Goal: Transaction & Acquisition: Book appointment/travel/reservation

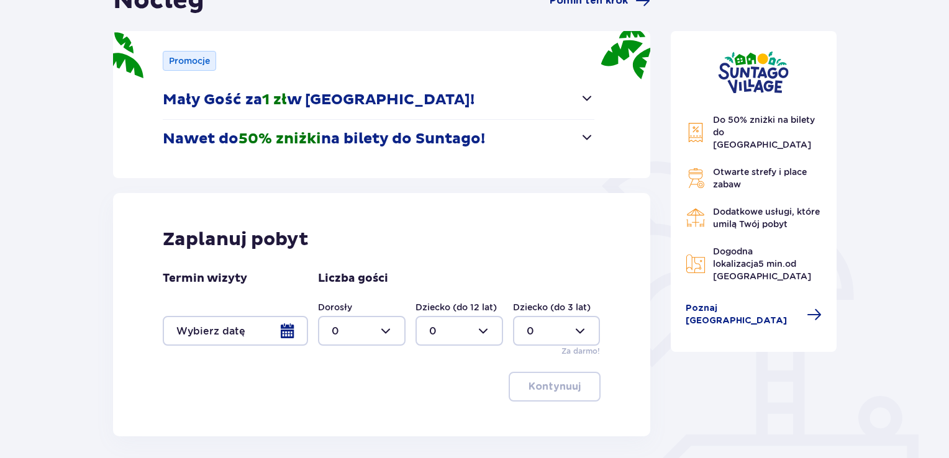
scroll to position [149, 0]
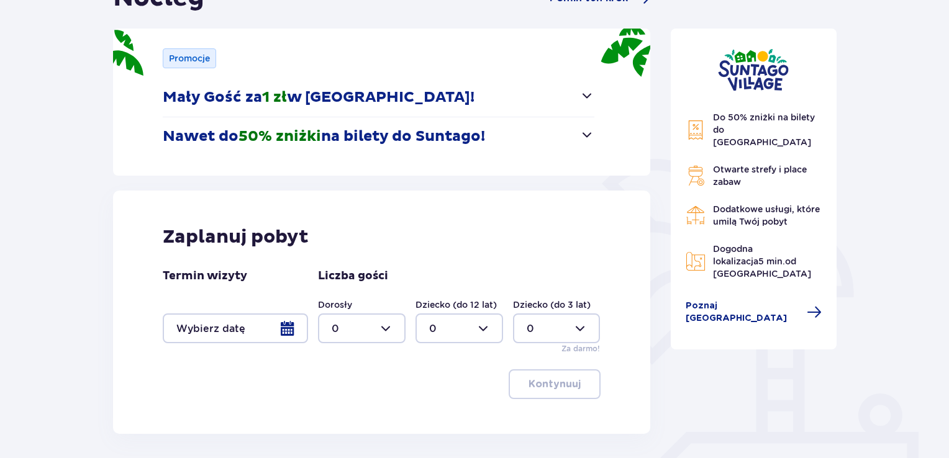
click at [289, 328] on div at bounding box center [235, 329] width 145 height 30
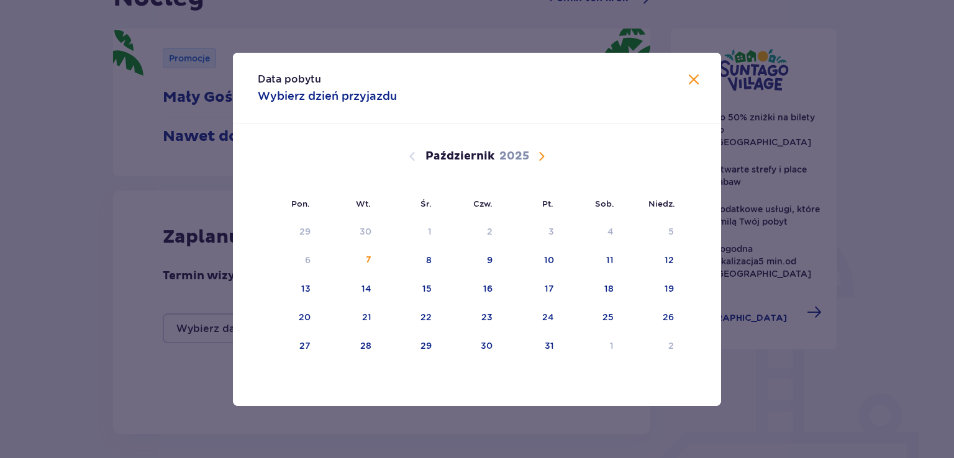
click at [539, 155] on span "Następny miesiąc" at bounding box center [541, 156] width 15 height 15
click at [605, 260] on div "8" at bounding box center [591, 260] width 60 height 27
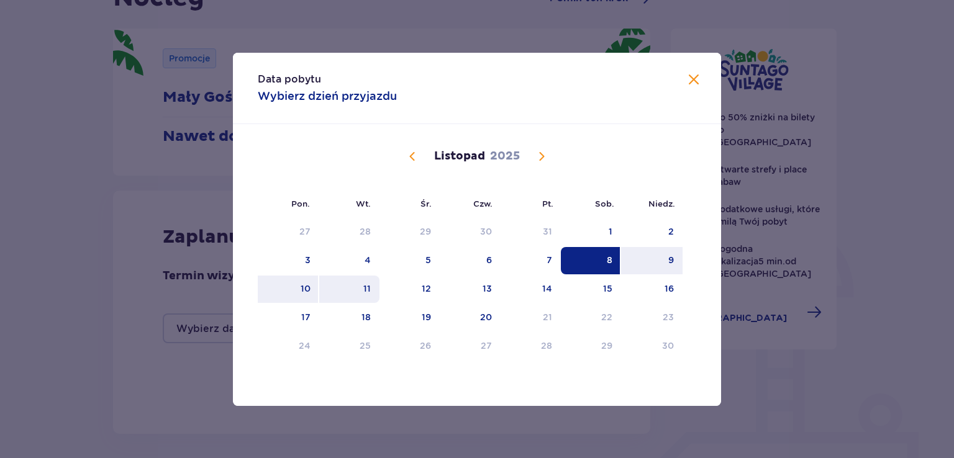
click at [358, 289] on div "11" at bounding box center [349, 289] width 60 height 27
type input "[DATE] - [DATE]"
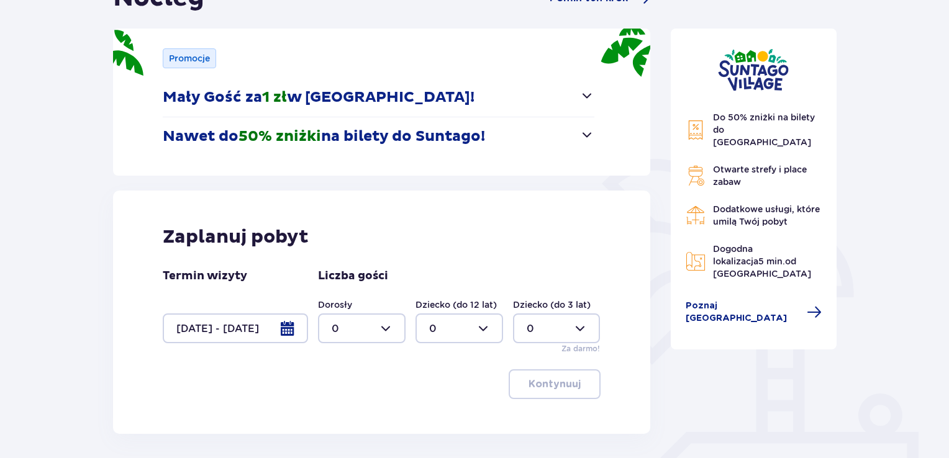
scroll to position [211, 0]
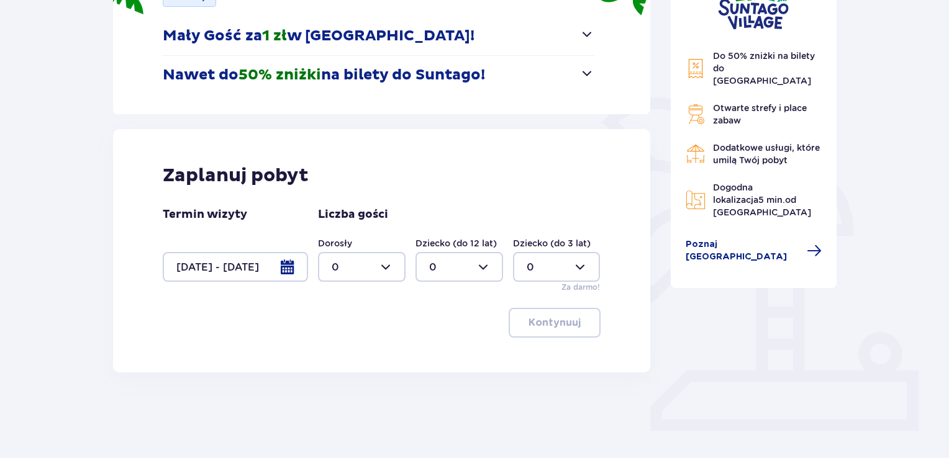
click at [390, 271] on div at bounding box center [362, 267] width 88 height 30
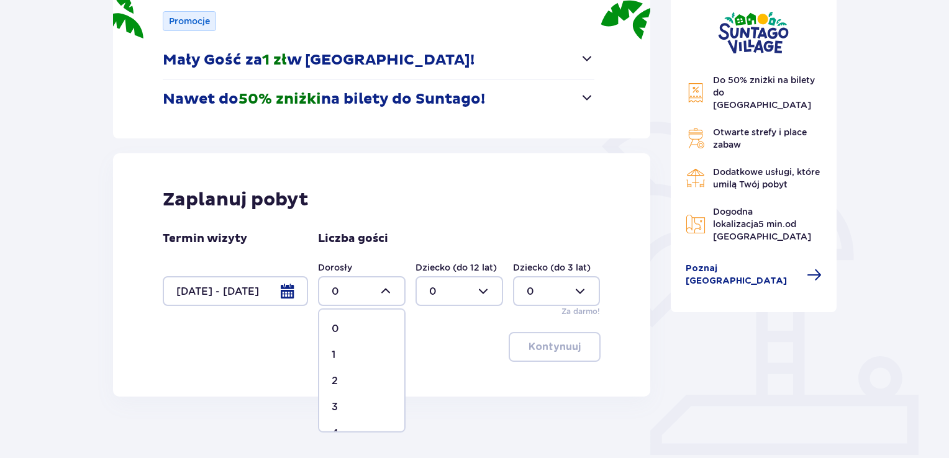
scroll to position [189, 0]
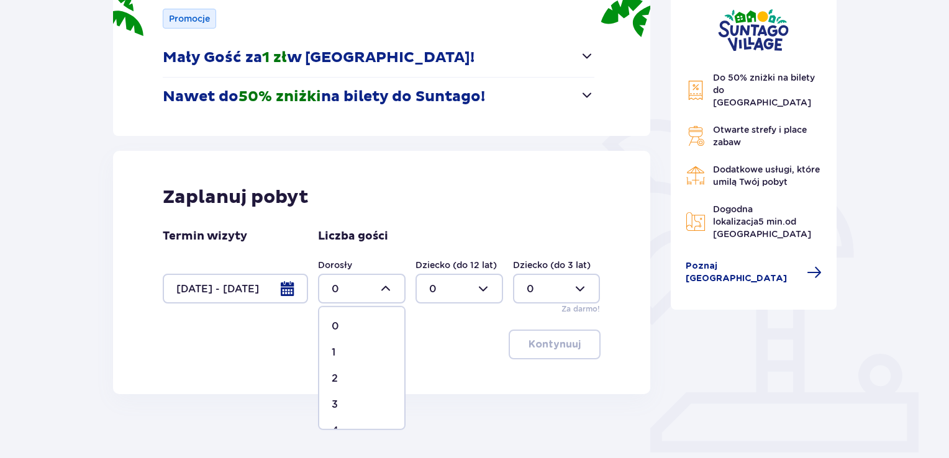
click at [347, 376] on div "2" at bounding box center [362, 379] width 60 height 14
type input "2"
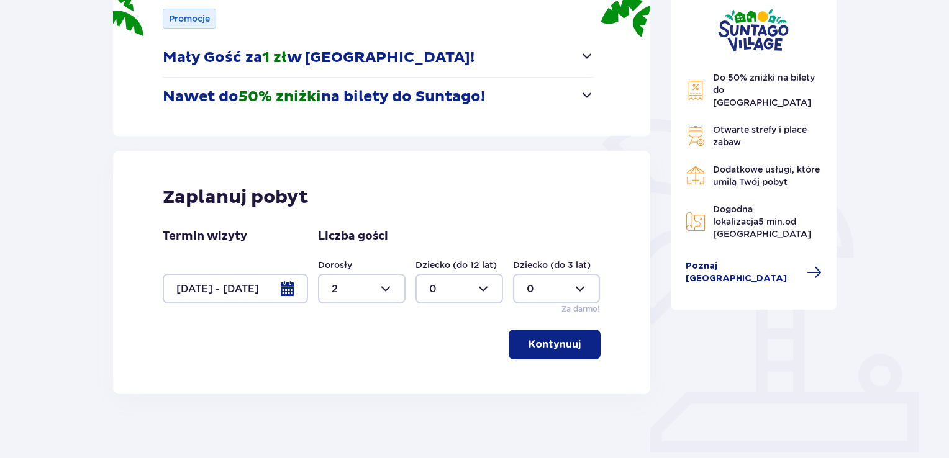
click at [457, 296] on div at bounding box center [460, 289] width 88 height 30
click at [447, 353] on div "1" at bounding box center [459, 353] width 60 height 14
type input "1"
click at [554, 299] on div at bounding box center [557, 289] width 88 height 30
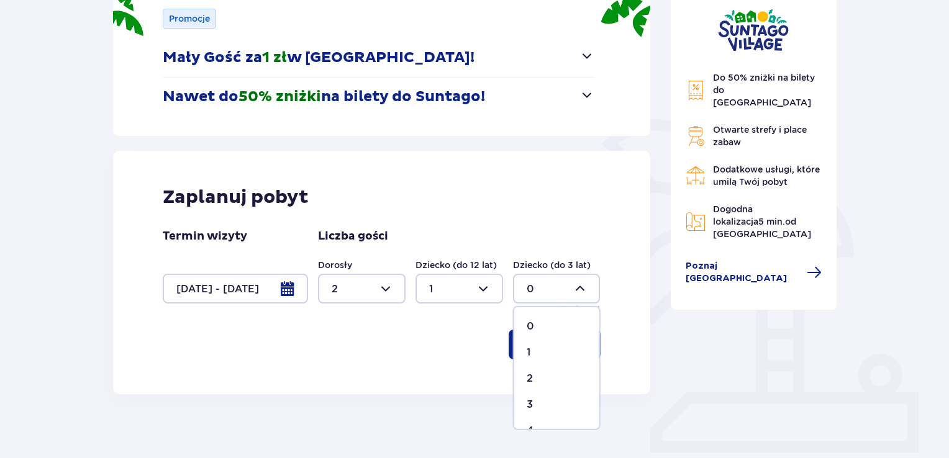
click at [544, 348] on div "1" at bounding box center [557, 353] width 60 height 14
type input "1"
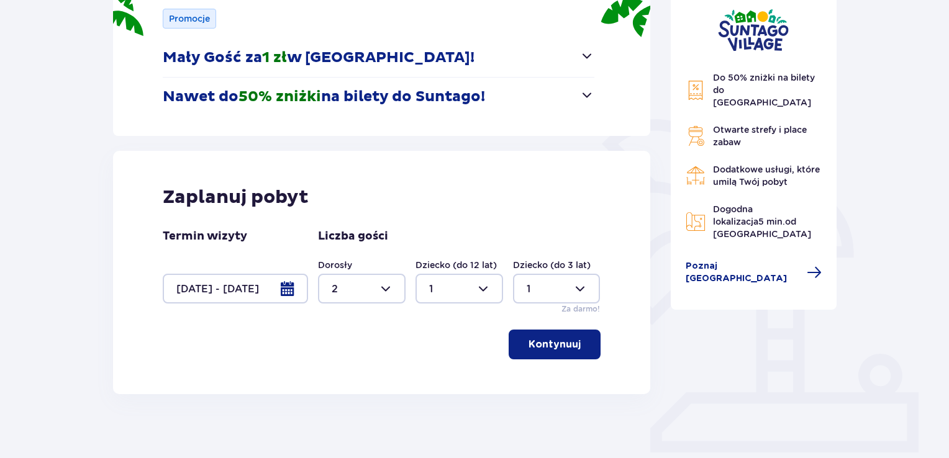
click at [571, 343] on button "Kontynuuj" at bounding box center [555, 345] width 92 height 30
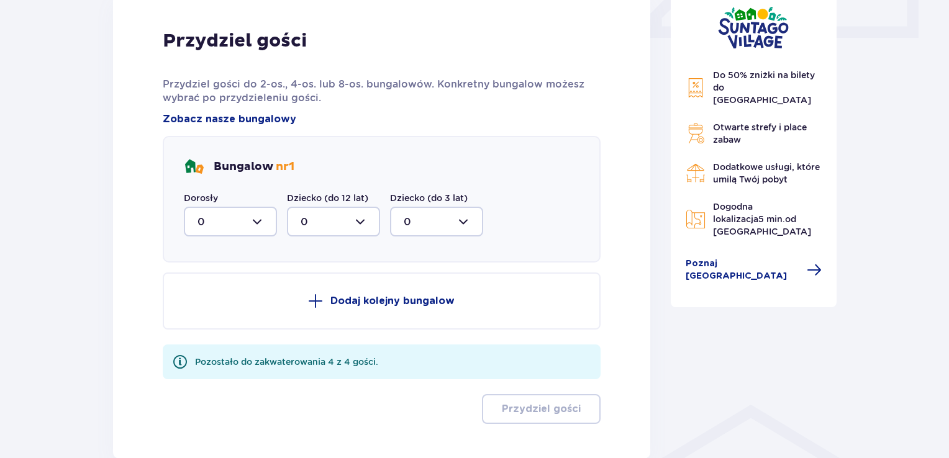
scroll to position [603, 0]
click at [249, 219] on div at bounding box center [230, 222] width 93 height 30
click at [230, 306] on div "2" at bounding box center [231, 313] width 66 height 14
type input "2"
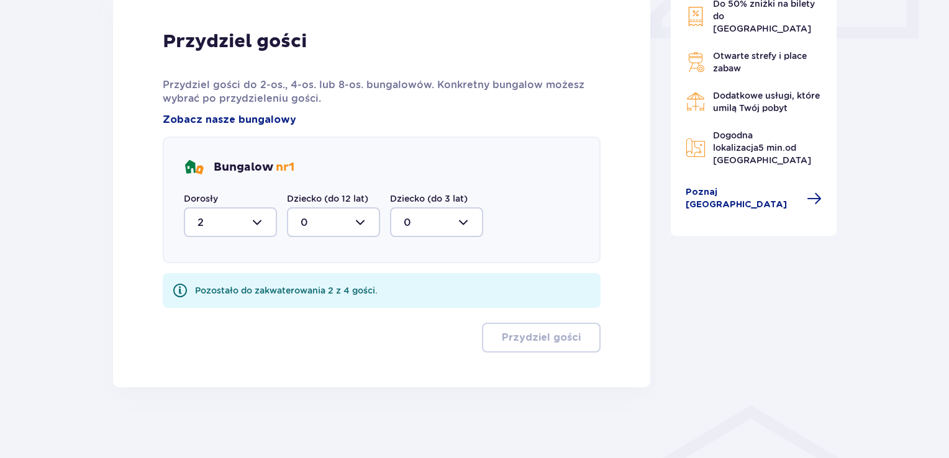
click at [346, 221] on div at bounding box center [333, 222] width 93 height 30
click at [328, 279] on div "1" at bounding box center [334, 286] width 66 height 14
type input "1"
click at [441, 229] on div at bounding box center [436, 222] width 93 height 30
click at [425, 286] on div "1" at bounding box center [437, 286] width 66 height 14
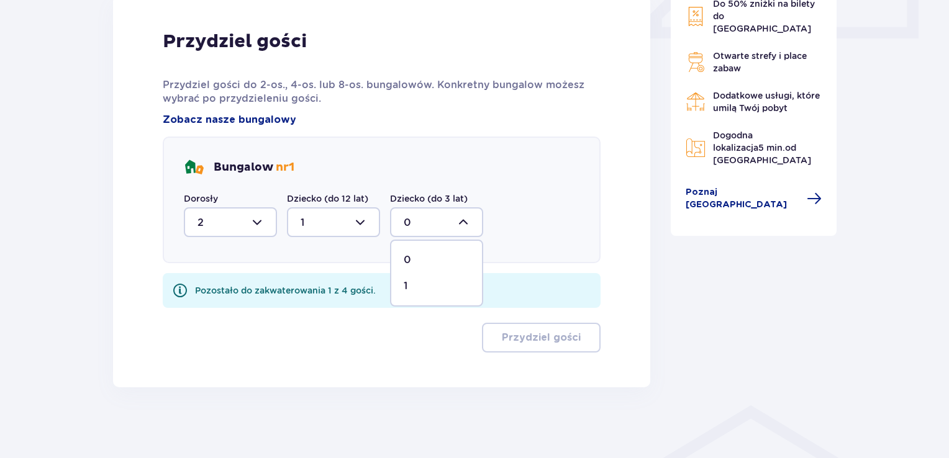
type input "1"
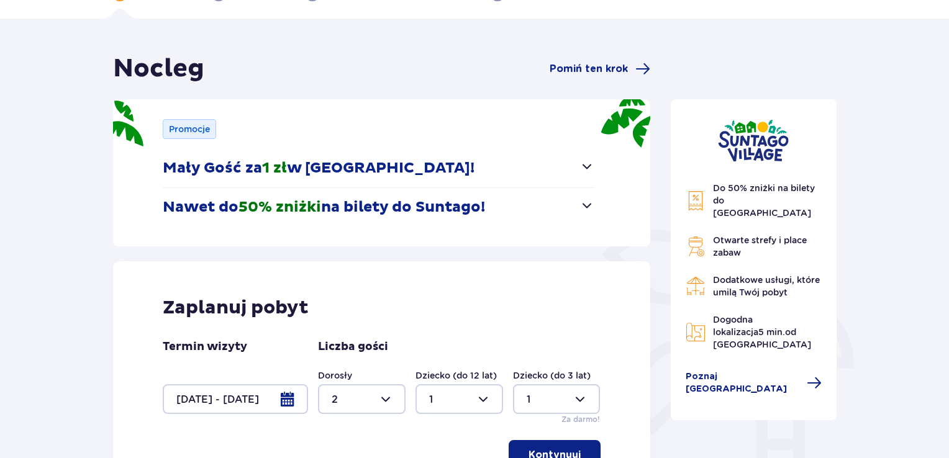
scroll to position [77, 0]
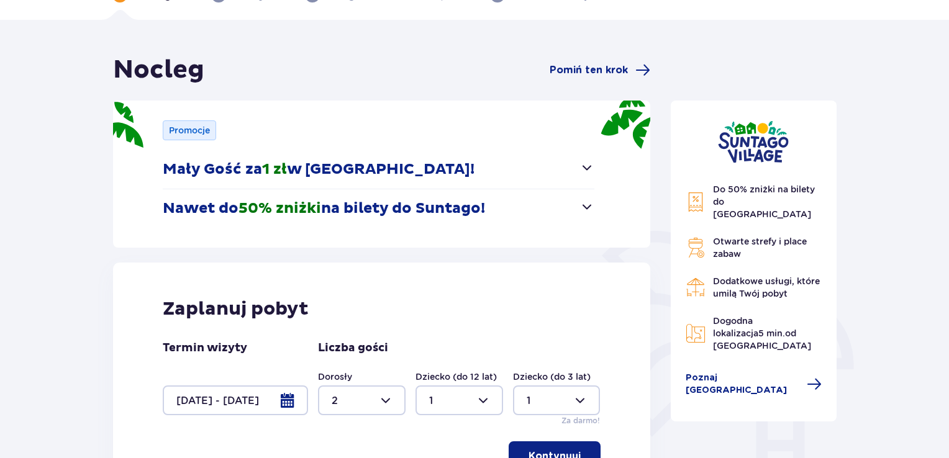
click at [577, 165] on button "Mały Gość za 1 zł w [GEOGRAPHIC_DATA]!" at bounding box center [379, 169] width 432 height 39
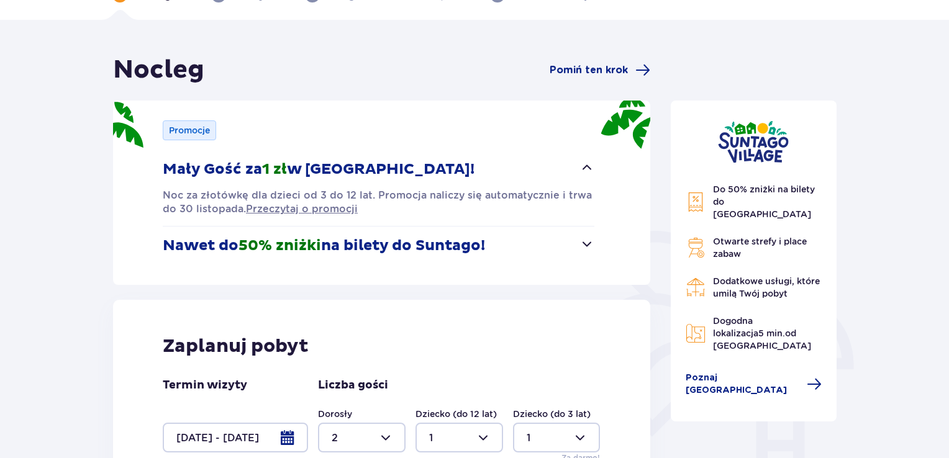
click at [579, 165] on span "button" at bounding box center [586, 167] width 15 height 15
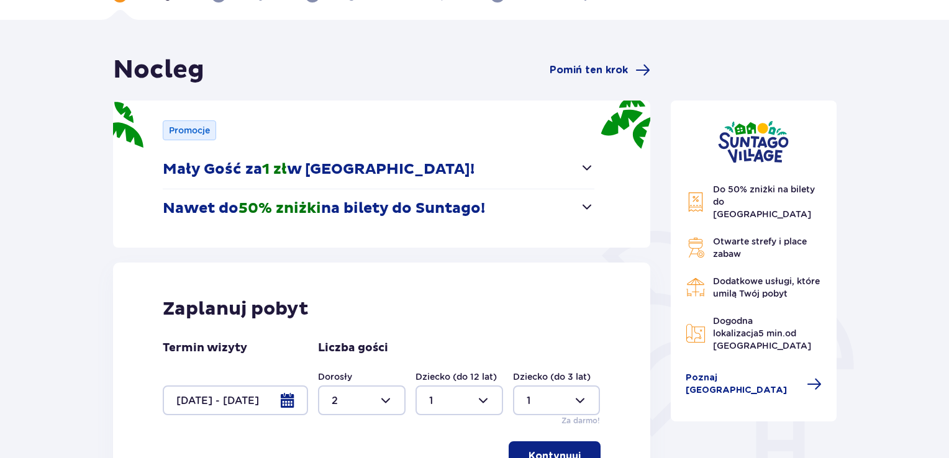
click at [586, 207] on span "button" at bounding box center [586, 206] width 15 height 15
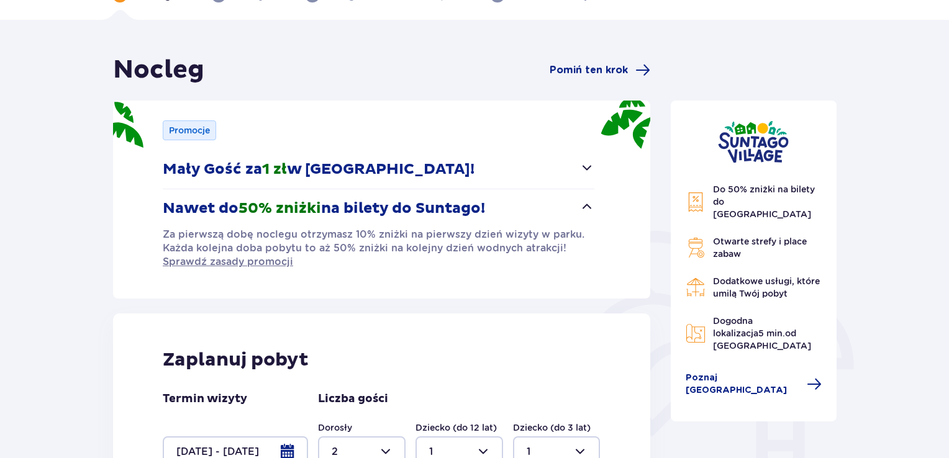
click at [586, 206] on span "button" at bounding box center [586, 206] width 15 height 15
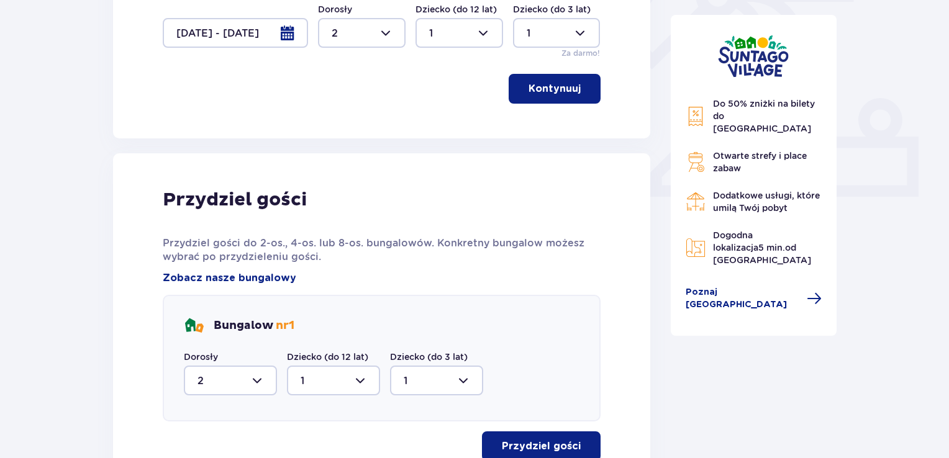
scroll to position [556, 0]
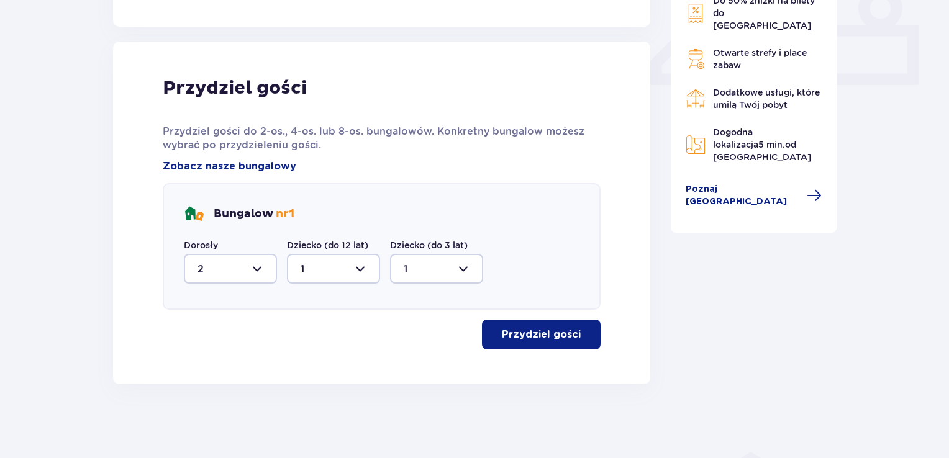
click at [536, 346] on button "Przydziel gości" at bounding box center [541, 335] width 119 height 30
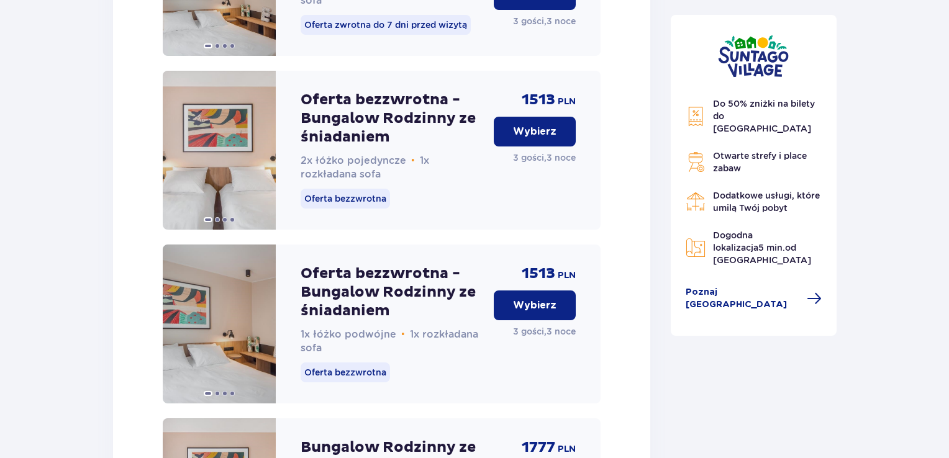
scroll to position [1638, 0]
click at [263, 329] on span at bounding box center [262, 324] width 10 height 10
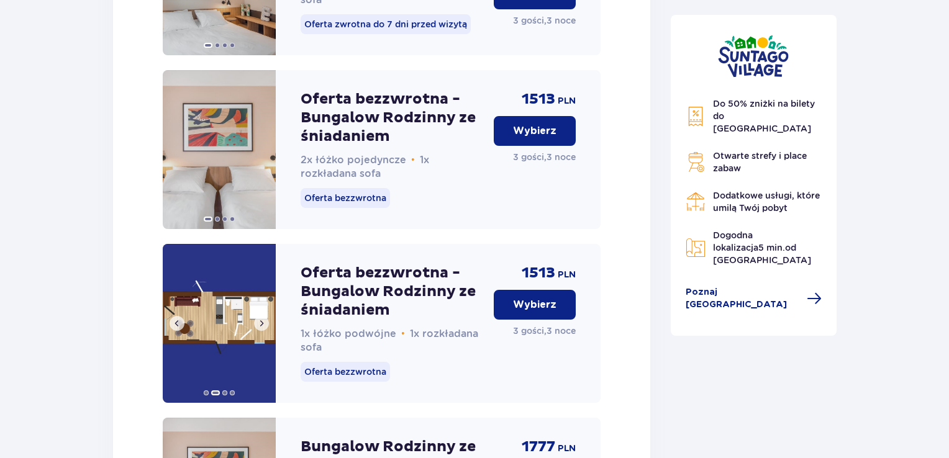
click at [263, 329] on span at bounding box center [262, 324] width 10 height 10
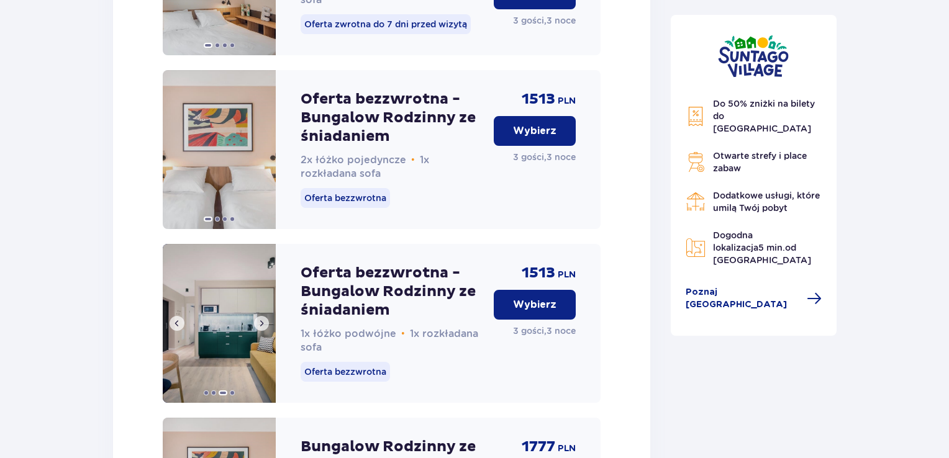
click at [263, 329] on span at bounding box center [262, 324] width 10 height 10
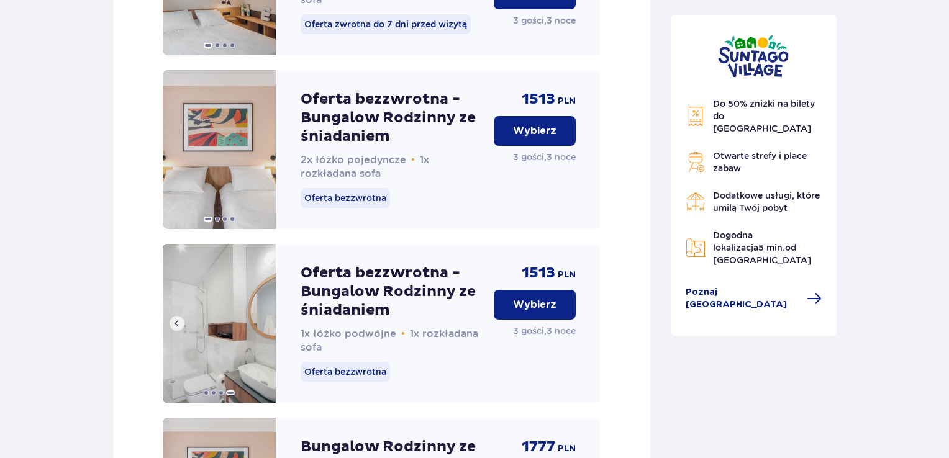
click at [263, 338] on img at bounding box center [219, 323] width 113 height 159
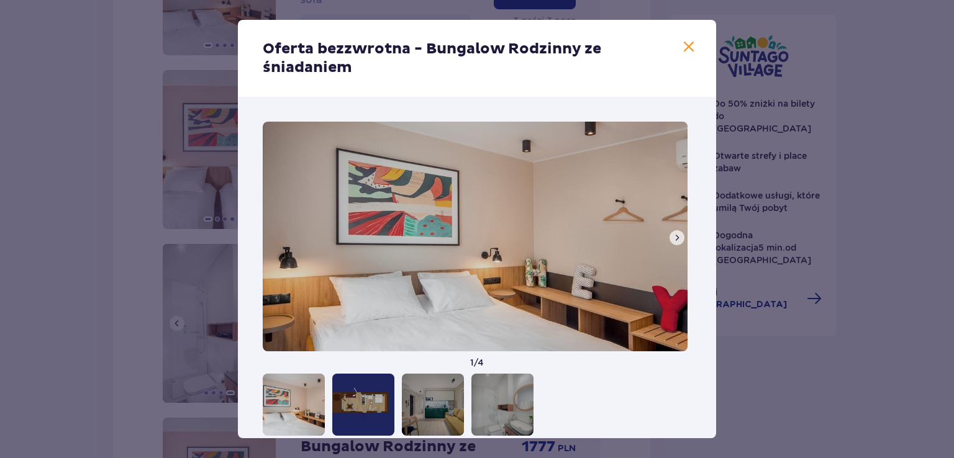
click at [263, 338] on img at bounding box center [475, 237] width 425 height 230
click at [687, 53] on span at bounding box center [688, 47] width 15 height 15
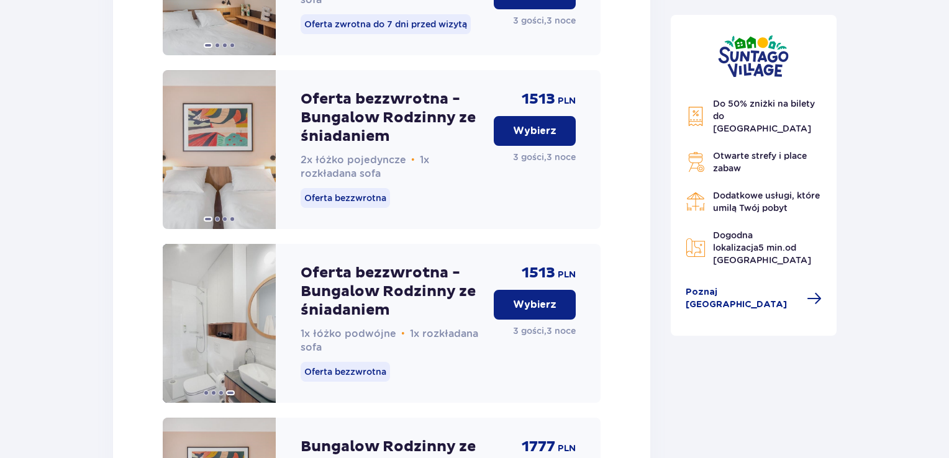
click at [546, 312] on p "Wybierz" at bounding box center [534, 305] width 43 height 14
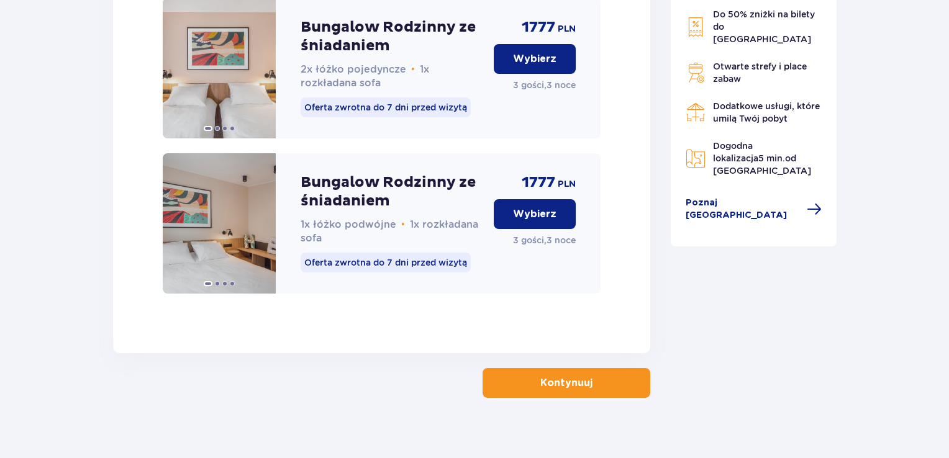
scroll to position [2075, 0]
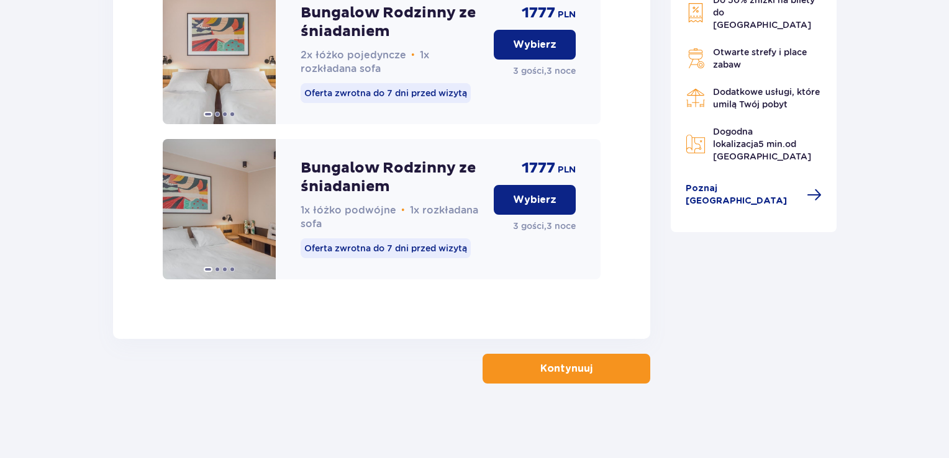
click at [566, 376] on p "Kontynuuj" at bounding box center [566, 369] width 52 height 14
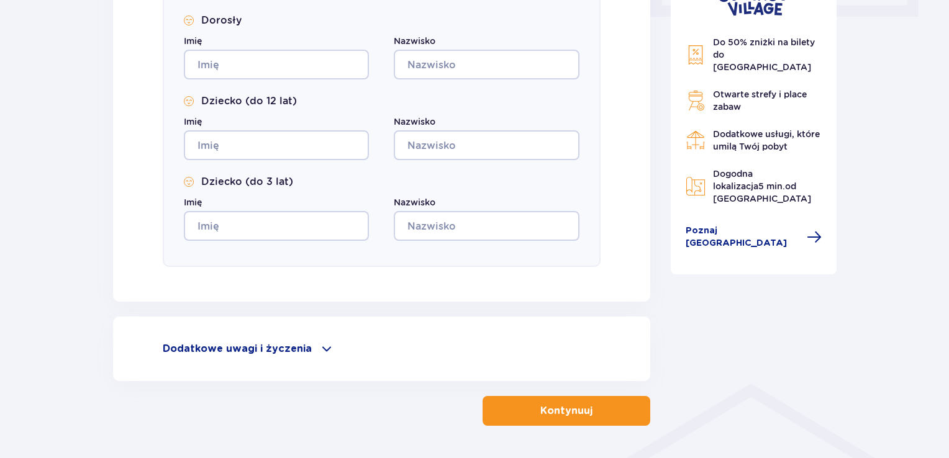
scroll to position [625, 0]
click at [258, 343] on p "Dodatkowe uwagi i życzenia" at bounding box center [237, 349] width 149 height 14
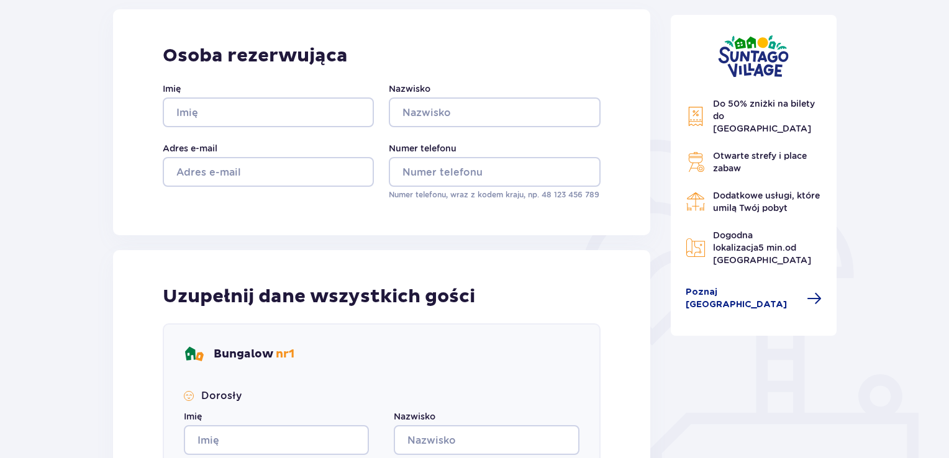
scroll to position [0, 0]
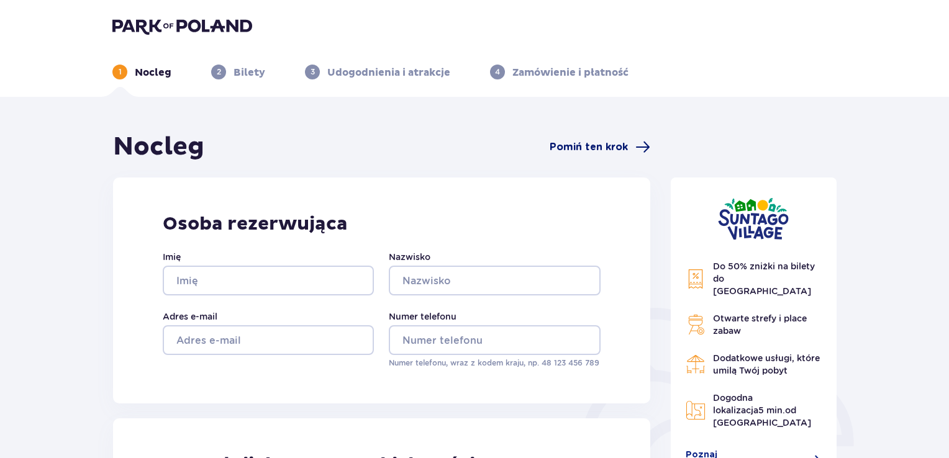
click at [594, 143] on span "Pomiń ten krok" at bounding box center [589, 147] width 78 height 14
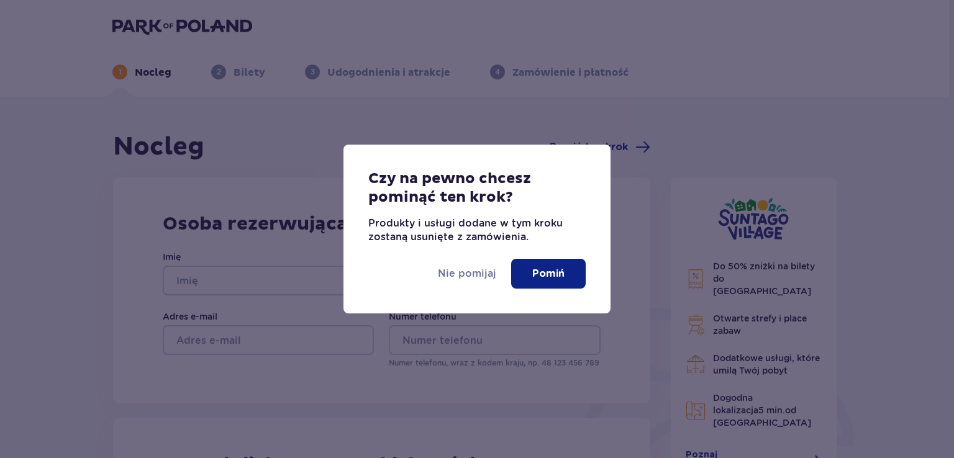
click at [547, 274] on p "Pomiń" at bounding box center [548, 274] width 32 height 14
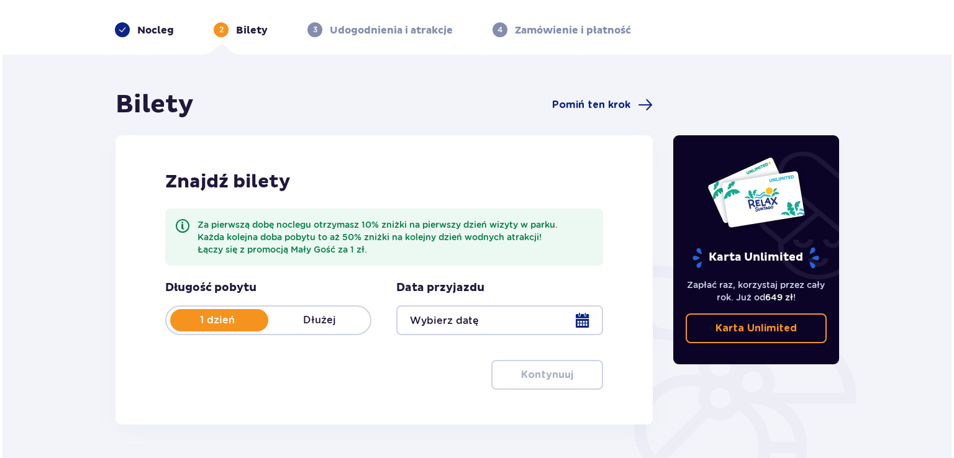
scroll to position [44, 0]
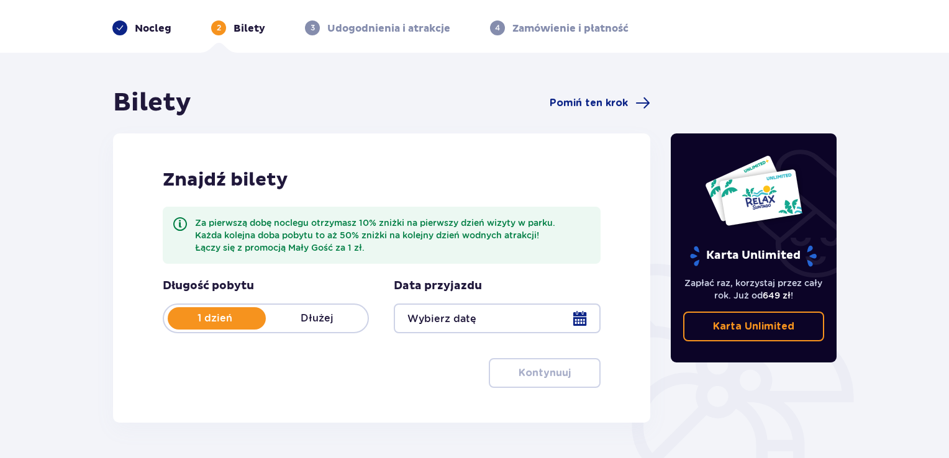
click at [307, 319] on p "Dłużej" at bounding box center [317, 319] width 102 height 14
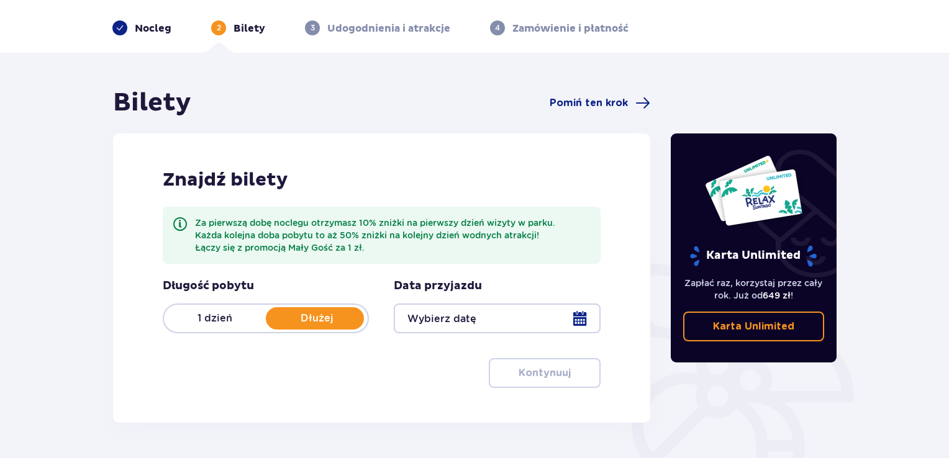
click at [523, 319] on div at bounding box center [497, 319] width 206 height 30
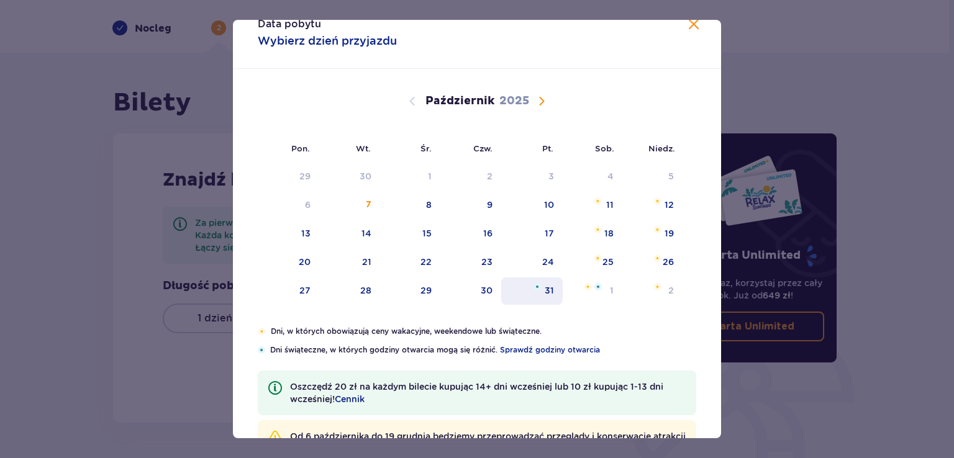
scroll to position [20, 0]
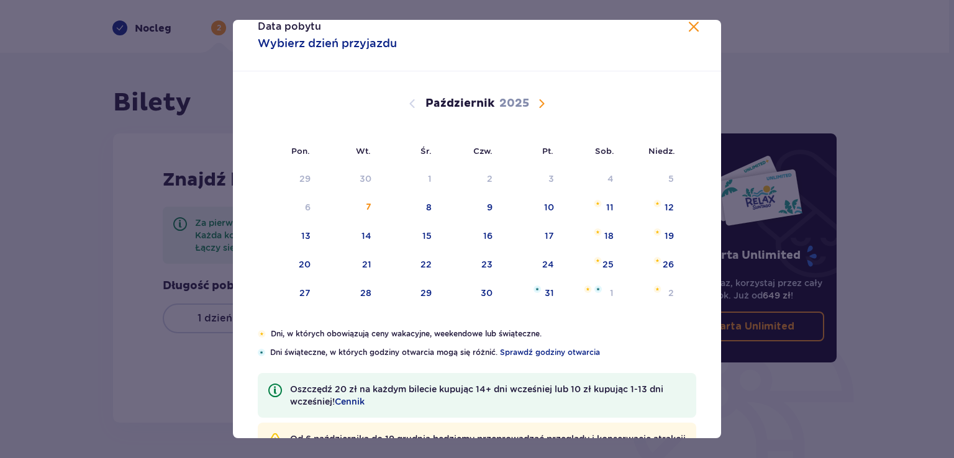
click at [539, 106] on span "Następny miesiąc" at bounding box center [541, 103] width 15 height 15
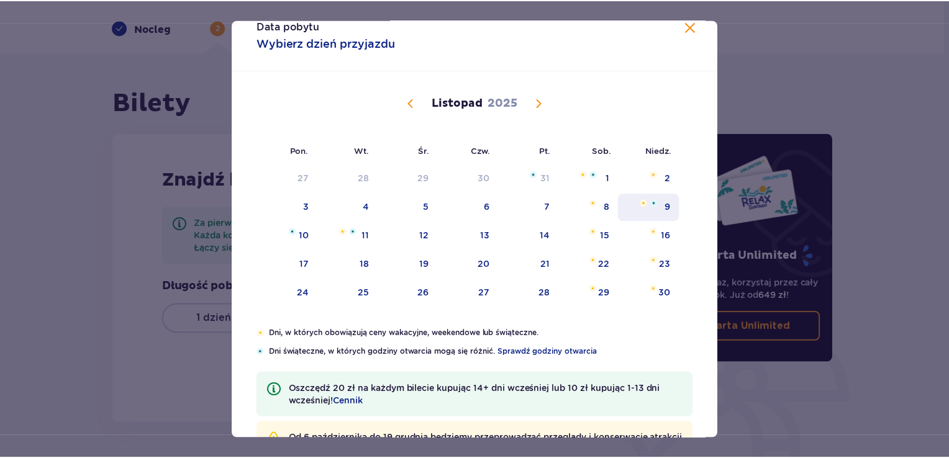
scroll to position [19, 0]
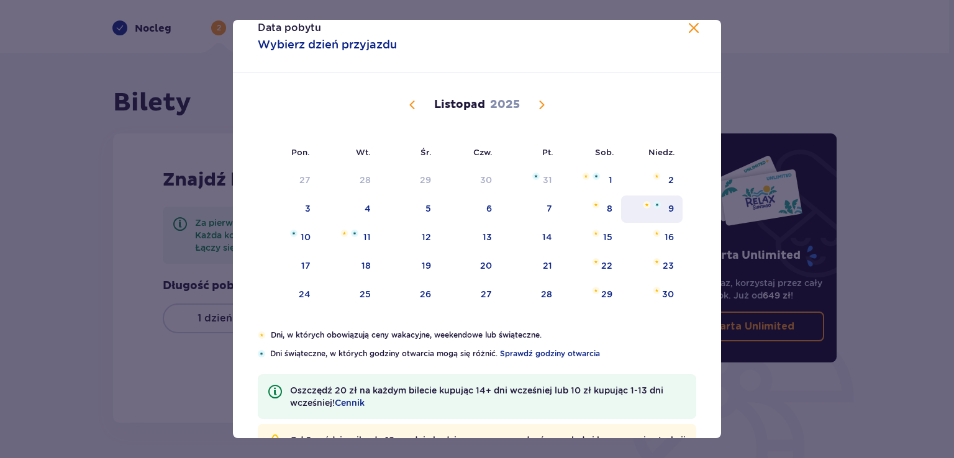
click at [661, 211] on div "9" at bounding box center [651, 209] width 61 height 27
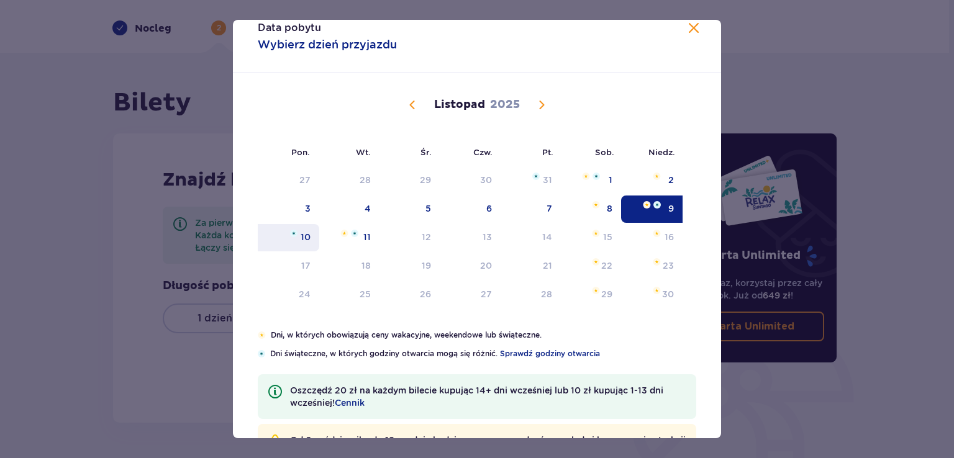
click at [303, 237] on div "10" at bounding box center [306, 237] width 10 height 12
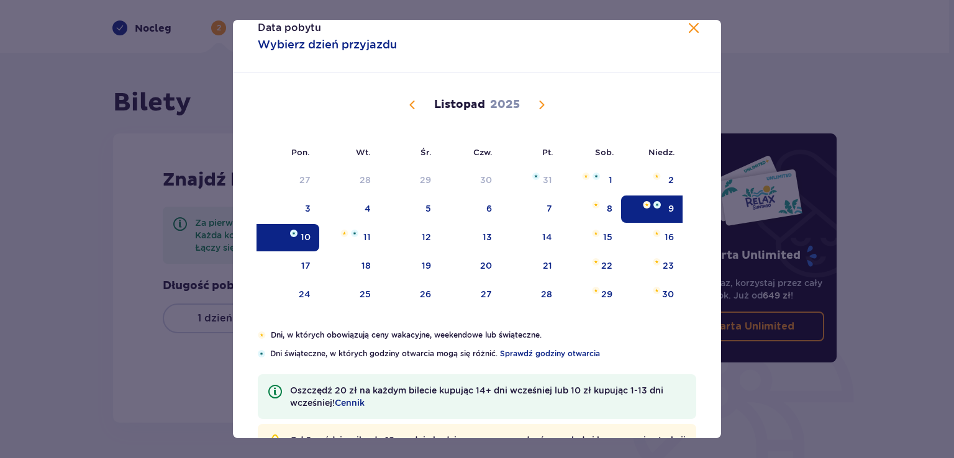
type input "[DATE] - [DATE]"
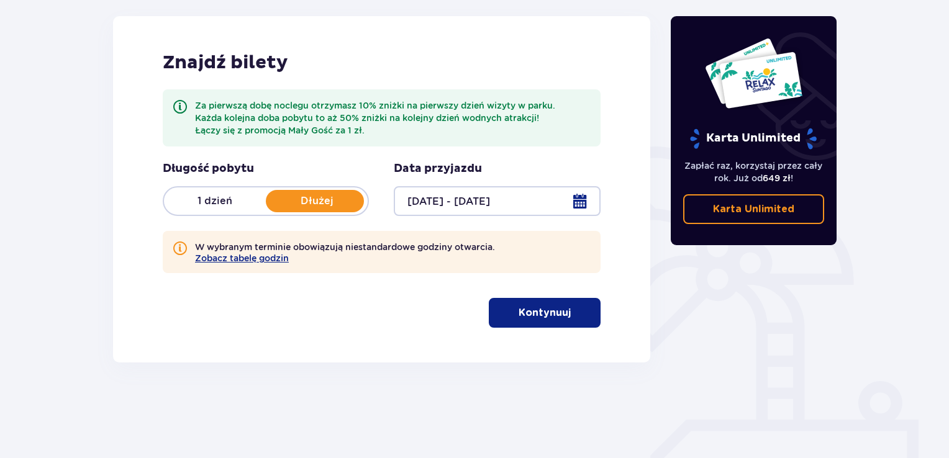
scroll to position [163, 0]
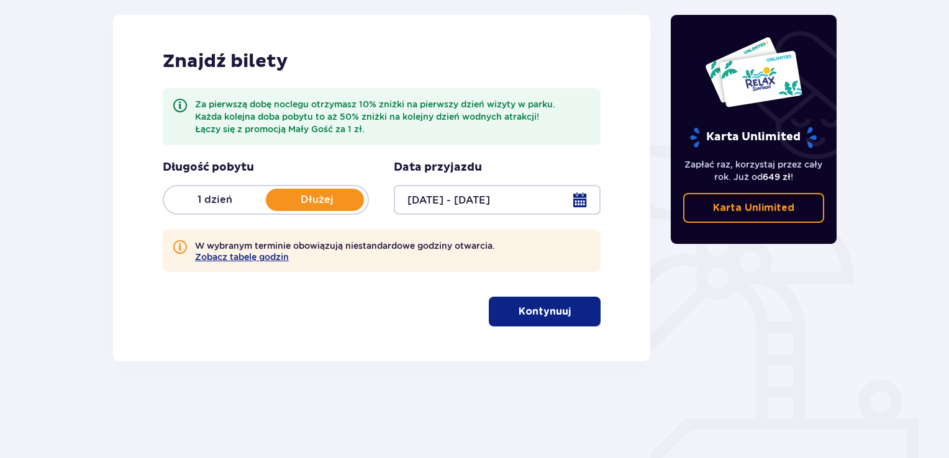
click at [519, 312] on p "Kontynuuj" at bounding box center [545, 312] width 52 height 14
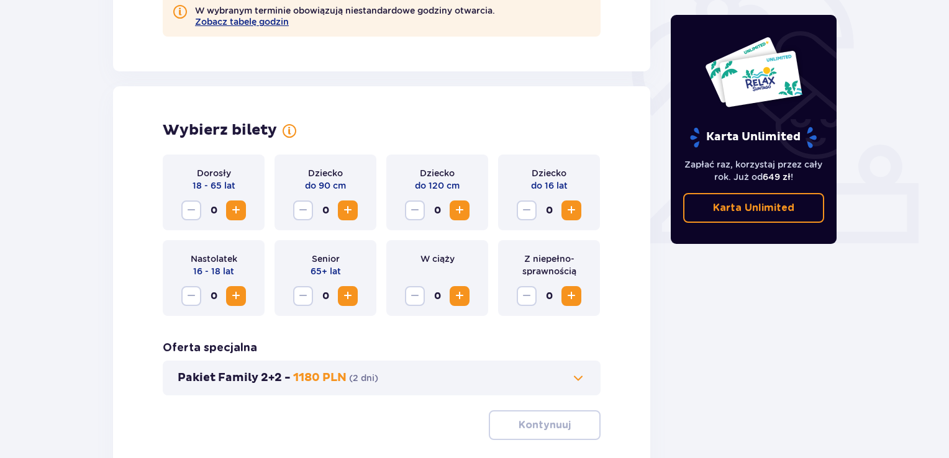
scroll to position [395, 0]
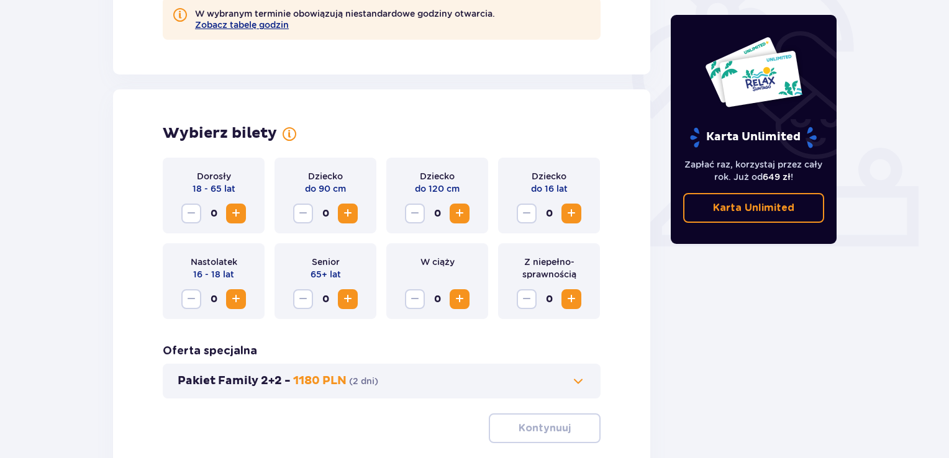
click at [236, 219] on span "Zwiększ" at bounding box center [236, 213] width 15 height 15
click at [345, 217] on span "Zwiększ" at bounding box center [347, 213] width 15 height 15
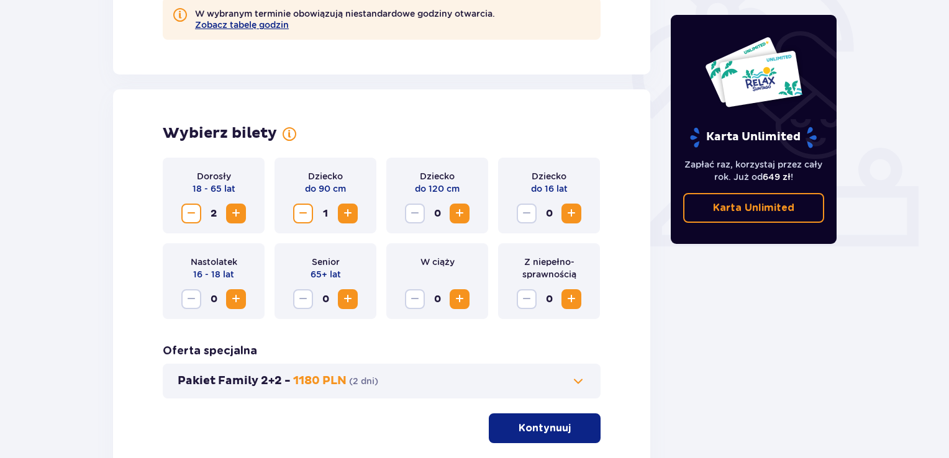
click at [465, 220] on span "Zwiększ" at bounding box center [459, 213] width 15 height 15
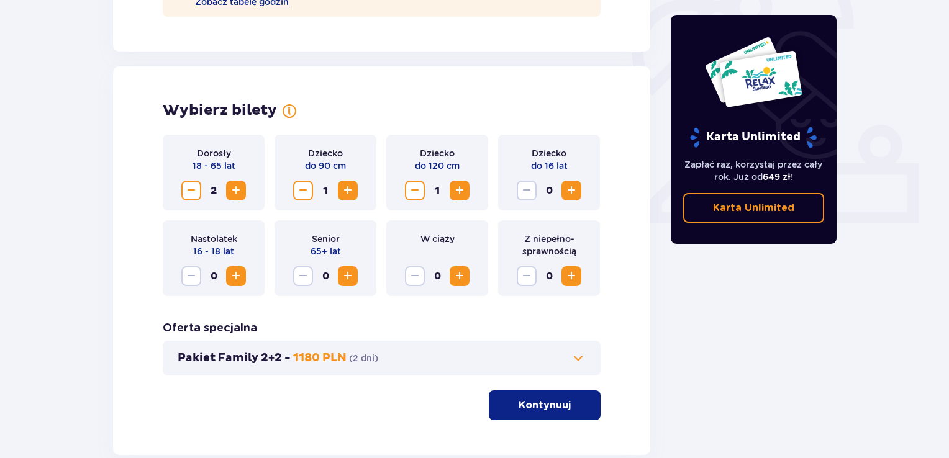
scroll to position [417, 0]
click at [410, 353] on button "Pakiet Family 2+2 - 1180 PLN ( 2 dni )" at bounding box center [382, 359] width 408 height 15
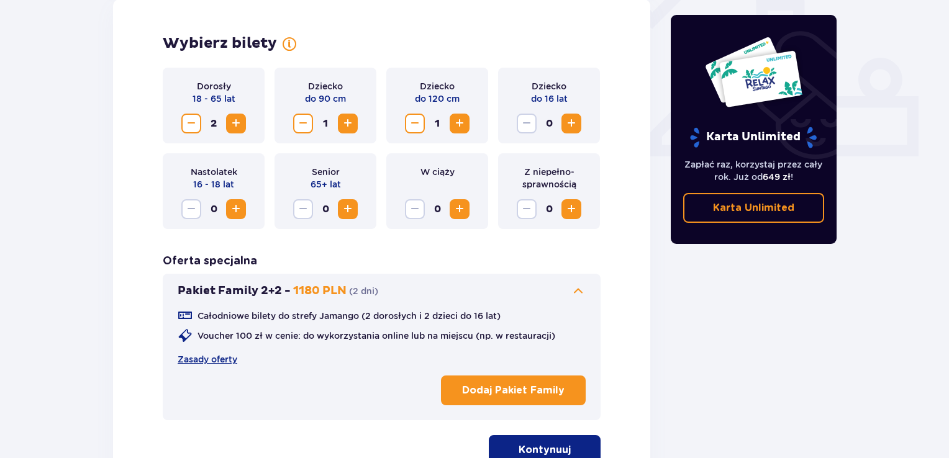
scroll to position [500, 0]
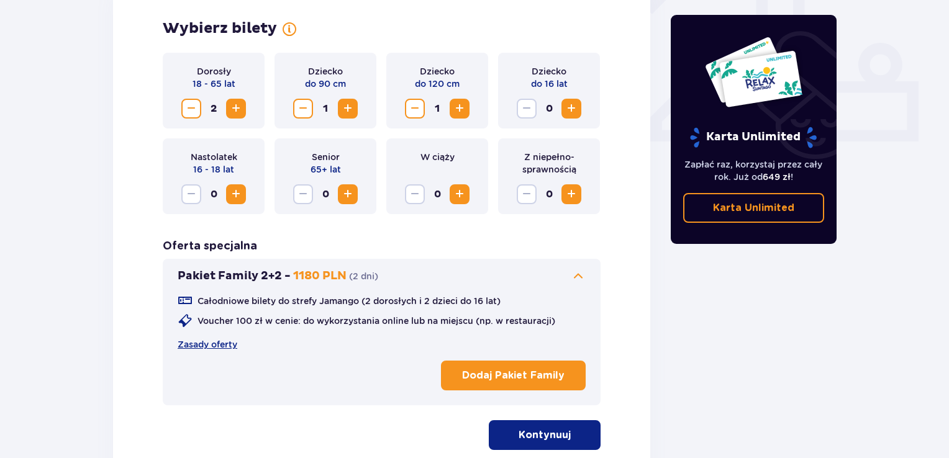
click at [506, 435] on button "Kontynuuj" at bounding box center [545, 435] width 112 height 30
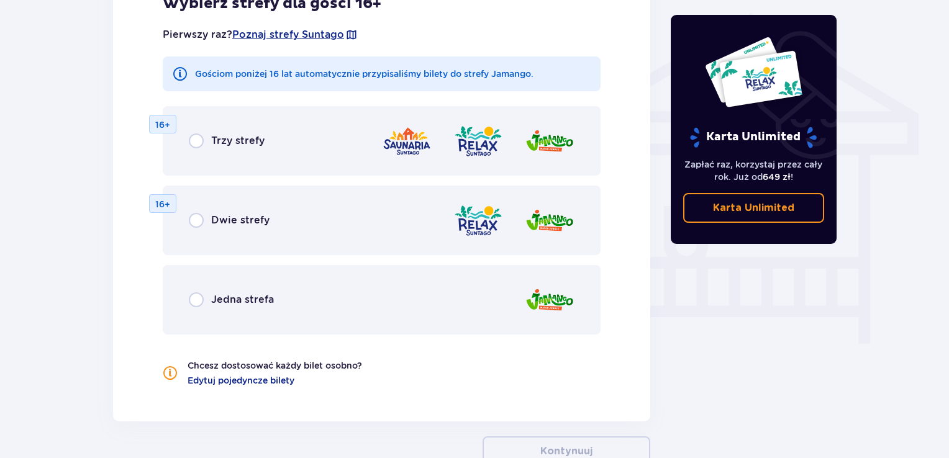
scroll to position [996, 0]
click at [279, 305] on div "Jedna strefa" at bounding box center [382, 300] width 438 height 70
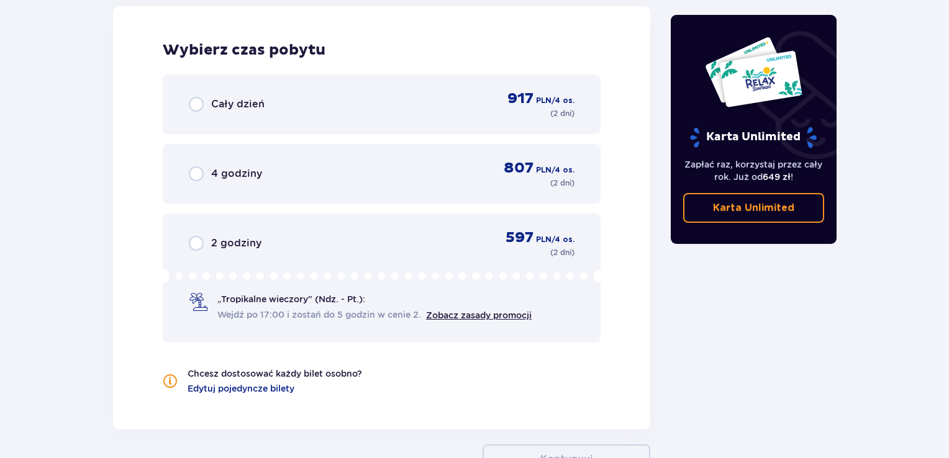
scroll to position [1427, 0]
click at [363, 106] on div "Cały dzień 917 PLN / 4 os. ( 2 dni )" at bounding box center [382, 104] width 386 height 30
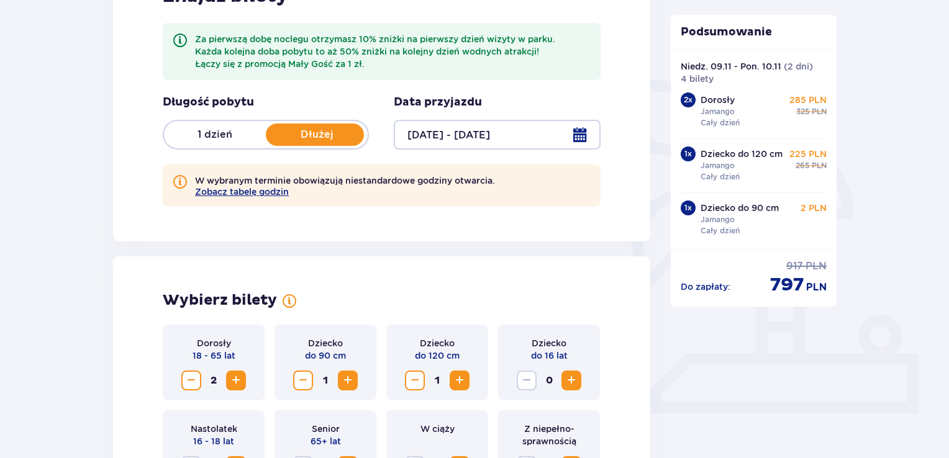
scroll to position [0, 0]
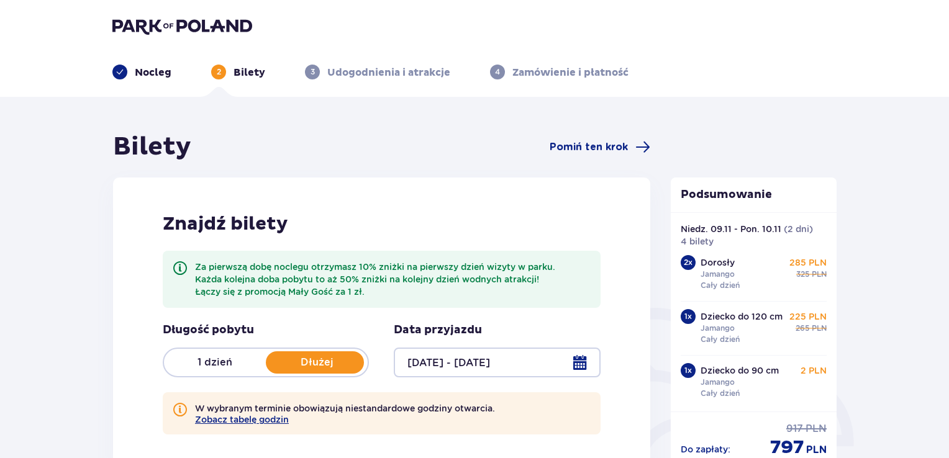
click at [143, 75] on p "Nocleg" at bounding box center [153, 73] width 37 height 14
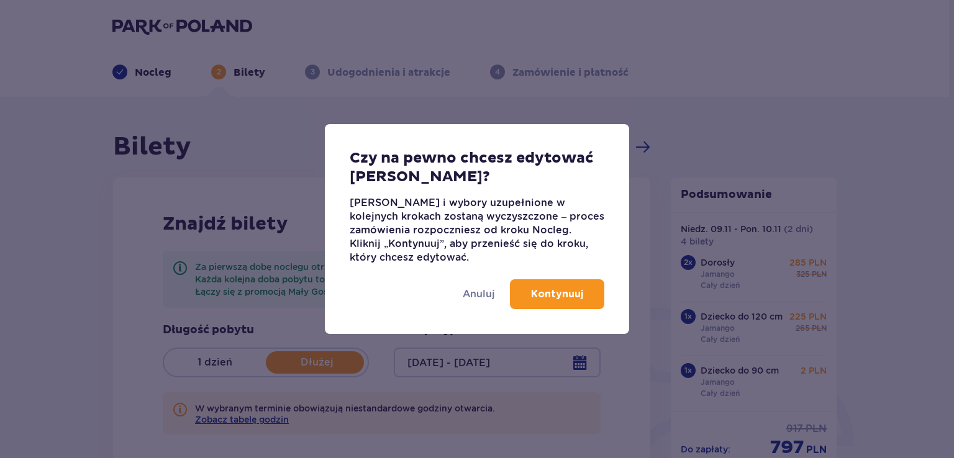
click at [532, 292] on p "Kontynuuj" at bounding box center [557, 295] width 52 height 14
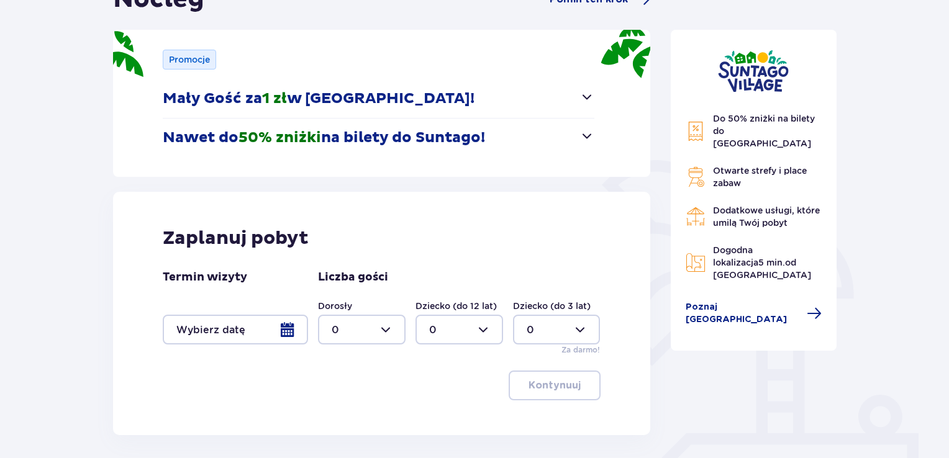
scroll to position [232, 0]
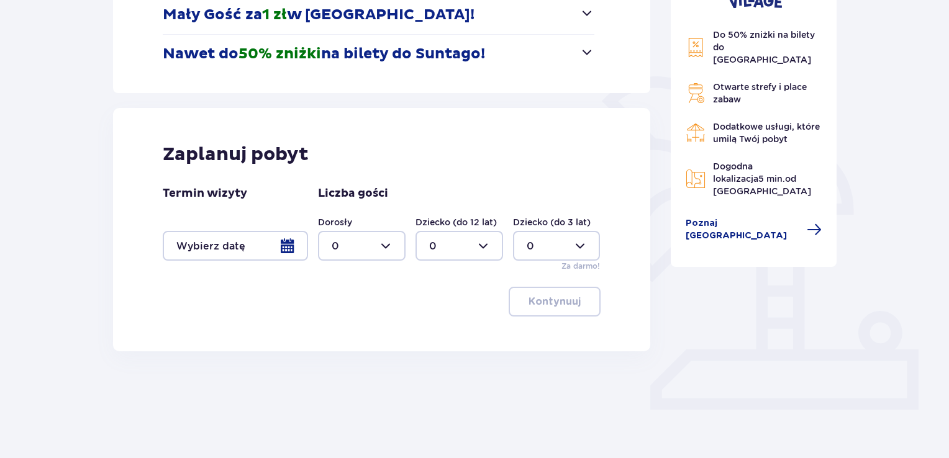
click at [267, 248] on div at bounding box center [235, 246] width 145 height 30
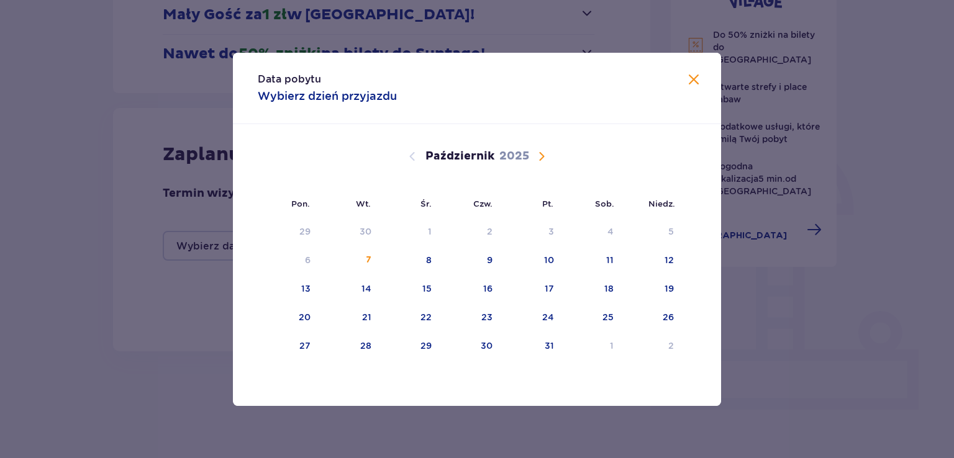
click at [542, 158] on span "Następny miesiąc" at bounding box center [541, 156] width 15 height 15
click at [615, 265] on div "8" at bounding box center [591, 260] width 60 height 27
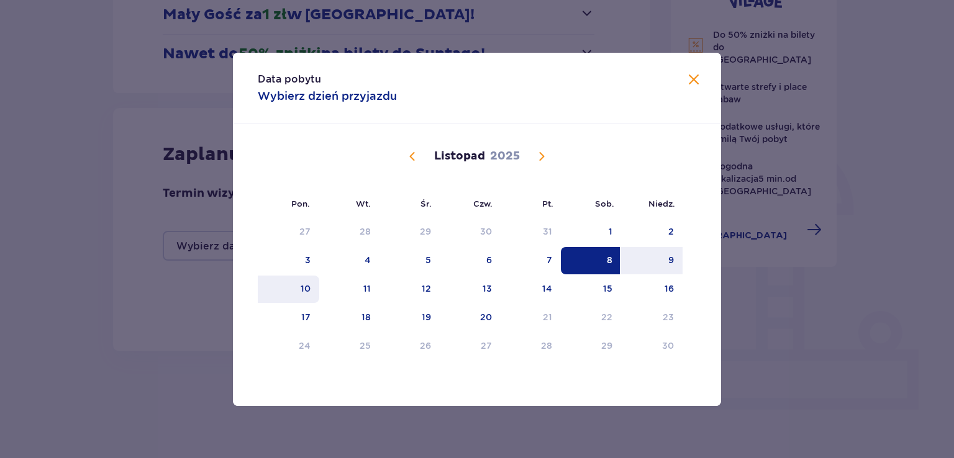
click at [303, 286] on div "10" at bounding box center [306, 289] width 10 height 12
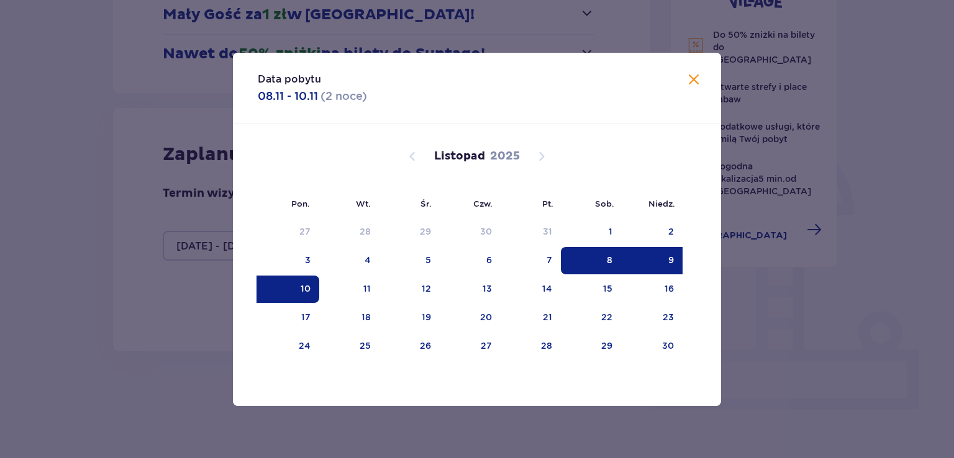
type input "[DATE] - [DATE]"
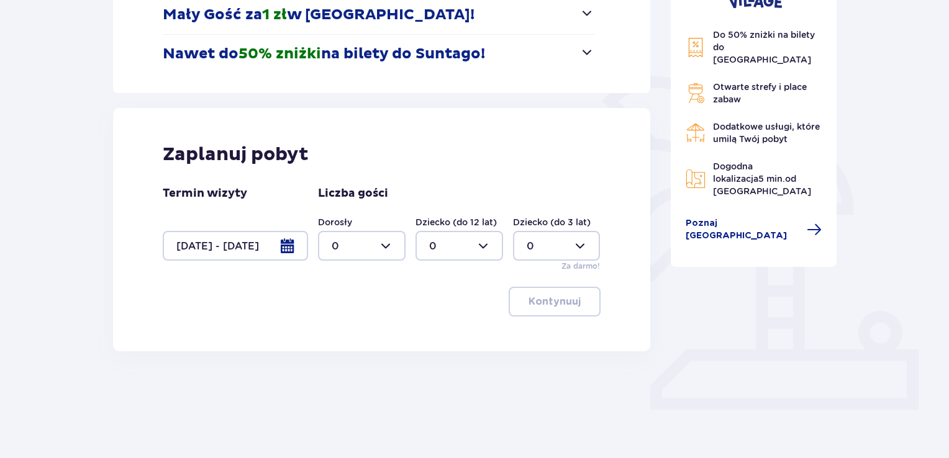
click at [375, 248] on div at bounding box center [362, 246] width 88 height 30
click at [375, 314] on div "2" at bounding box center [362, 311] width 60 height 14
type input "2"
click at [479, 244] on div at bounding box center [460, 246] width 88 height 30
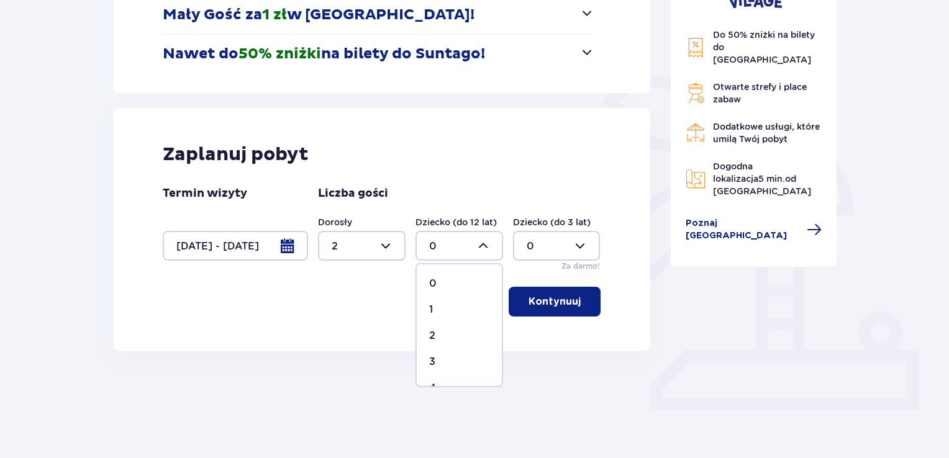
click at [467, 297] on span "1" at bounding box center [459, 310] width 85 height 26
type input "1"
click at [556, 254] on div at bounding box center [557, 246] width 88 height 30
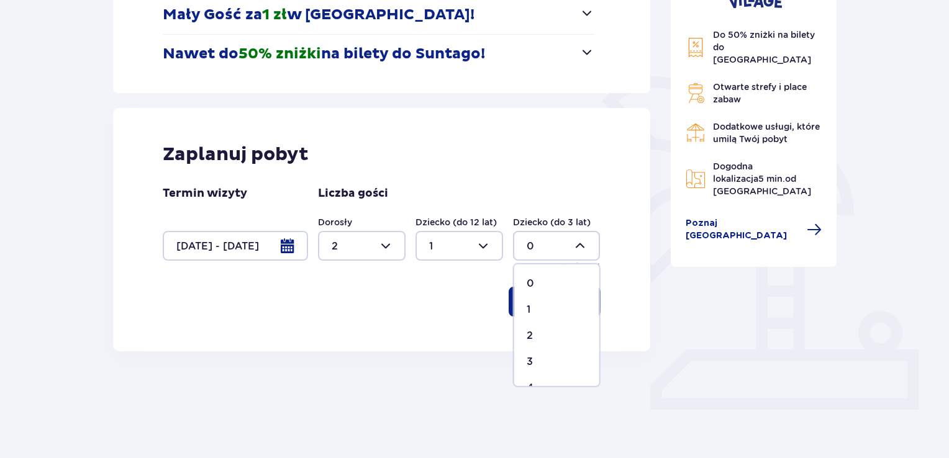
click at [545, 308] on div "1" at bounding box center [557, 310] width 60 height 14
type input "1"
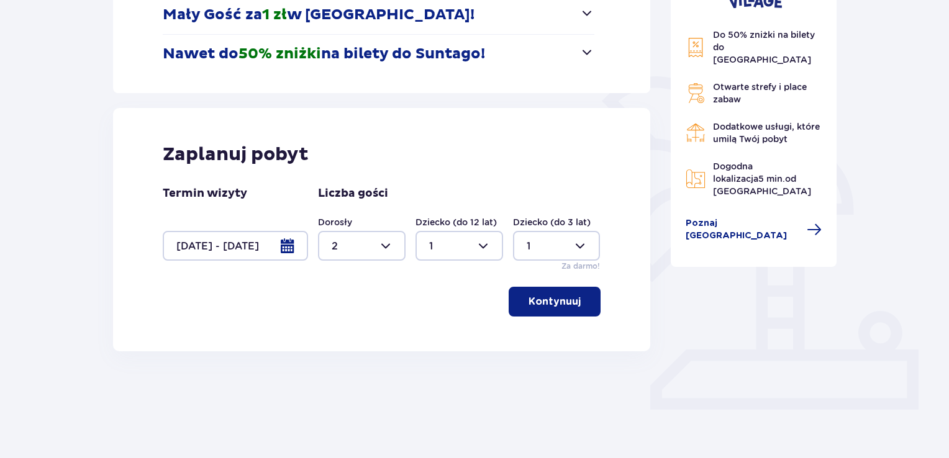
click at [563, 309] on button "Kontynuuj" at bounding box center [555, 302] width 92 height 30
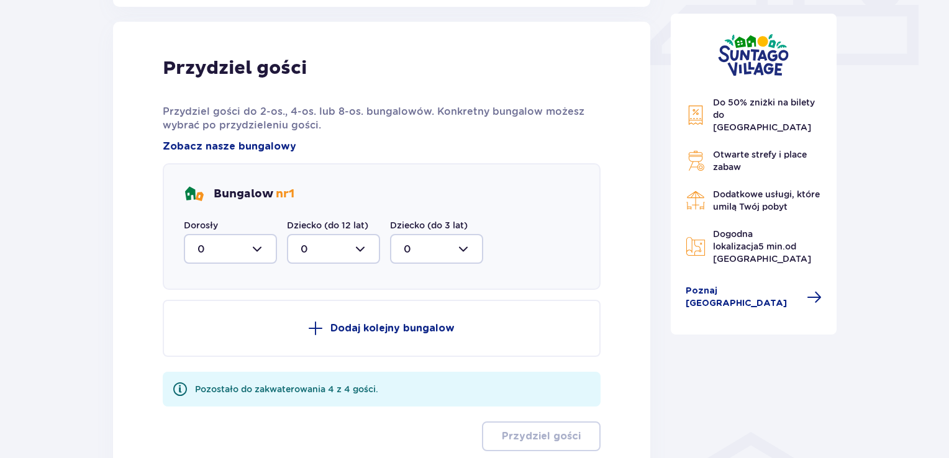
scroll to position [583, 0]
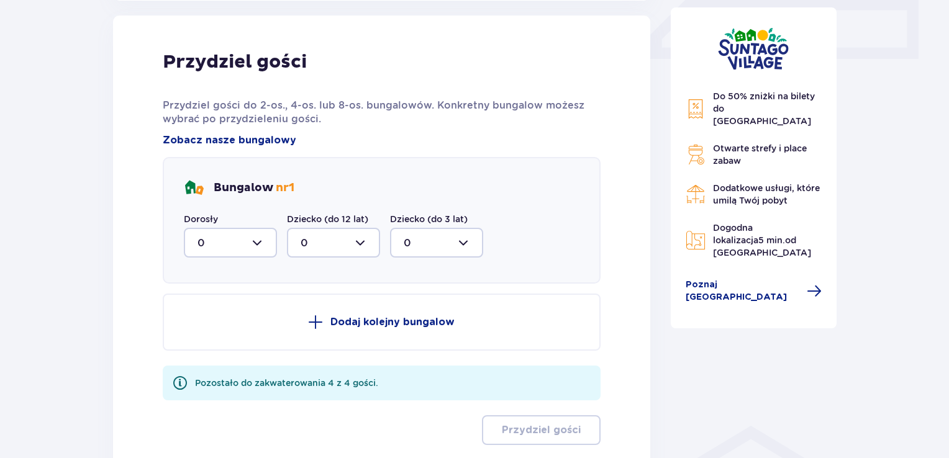
click at [263, 242] on div at bounding box center [230, 243] width 93 height 30
click at [227, 327] on div "2" at bounding box center [231, 333] width 66 height 14
type input "2"
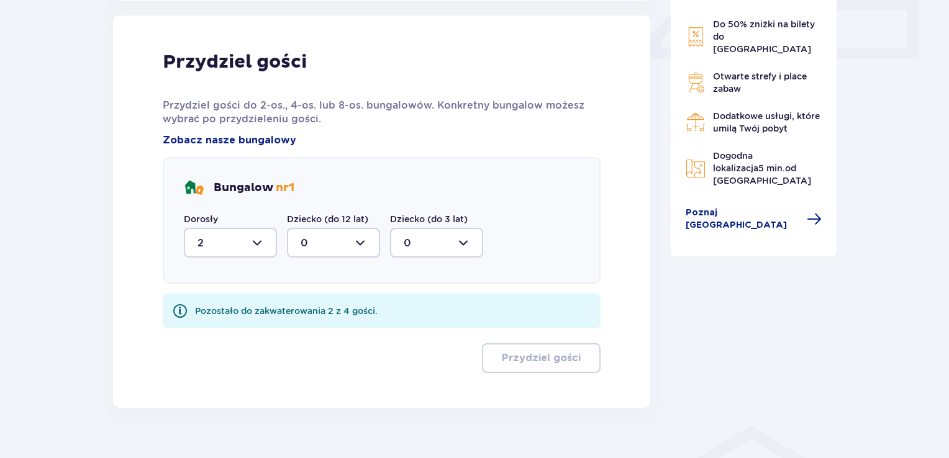
click at [338, 237] on div at bounding box center [333, 243] width 93 height 30
click at [330, 309] on div "1" at bounding box center [334, 307] width 66 height 14
type input "1"
click at [437, 251] on div at bounding box center [436, 243] width 93 height 30
click at [430, 310] on div "1" at bounding box center [437, 307] width 66 height 14
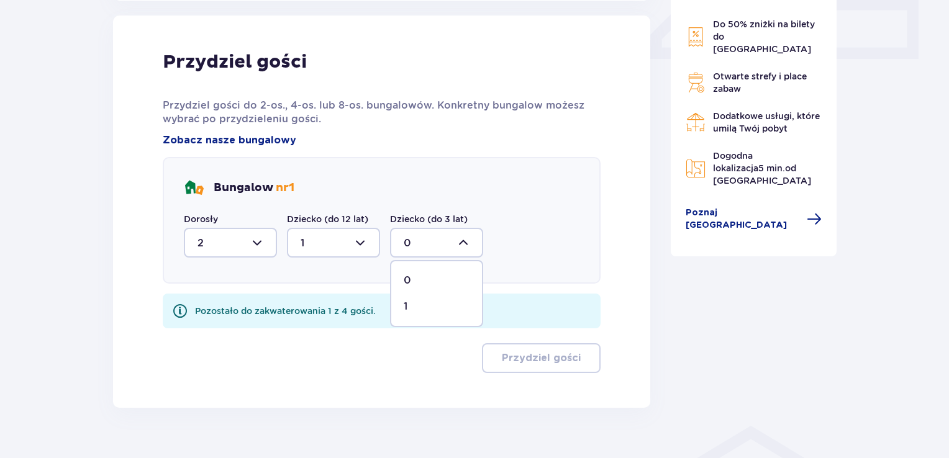
type input "1"
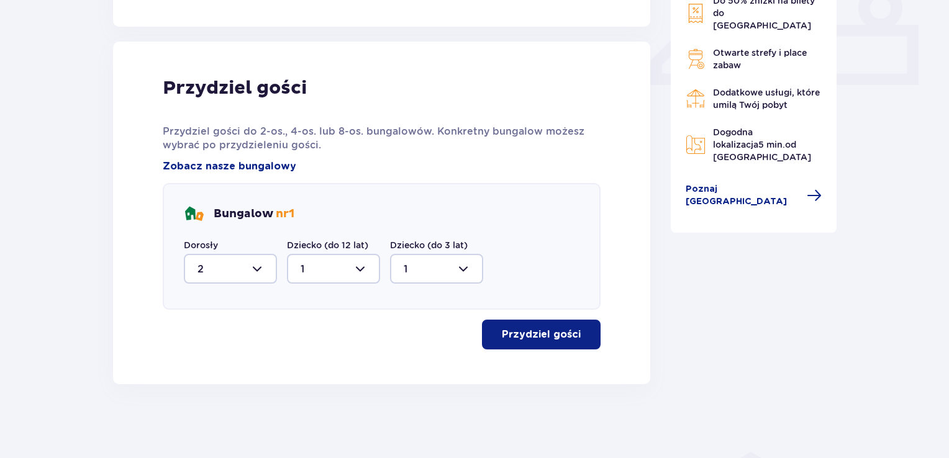
click at [532, 335] on p "Przydziel gości" at bounding box center [541, 335] width 79 height 14
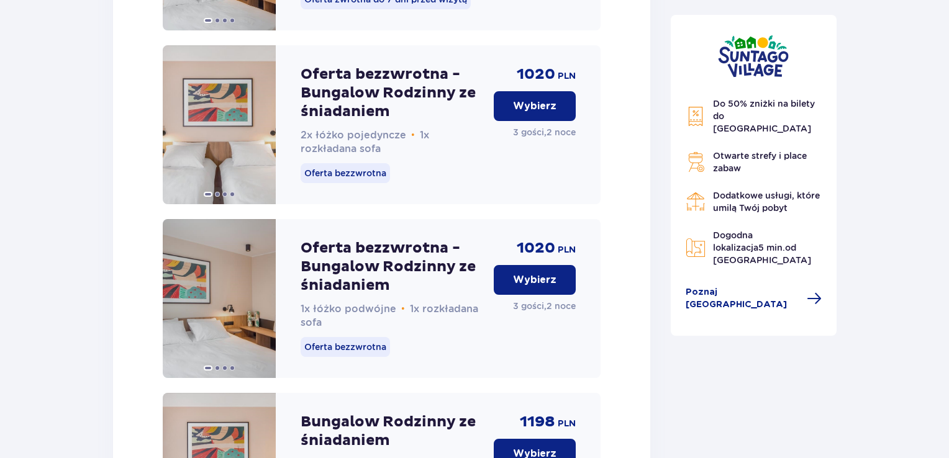
scroll to position [1662, 0]
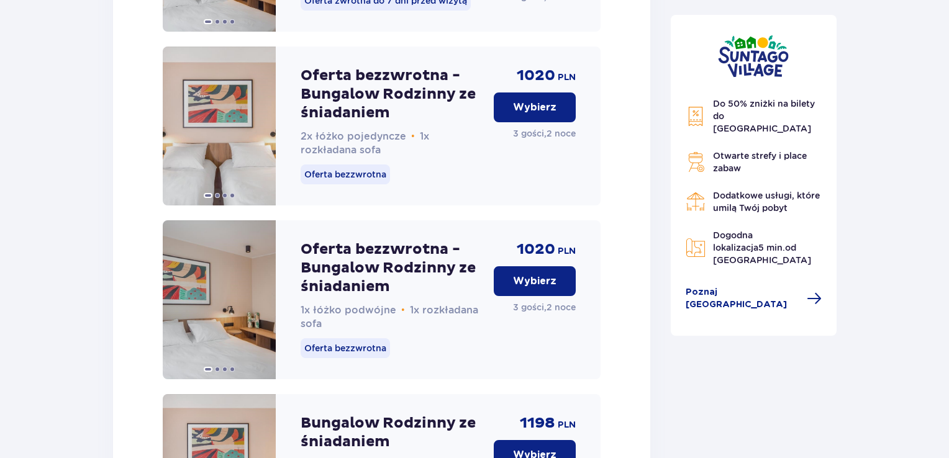
click at [532, 288] on p "Wybierz" at bounding box center [534, 282] width 43 height 14
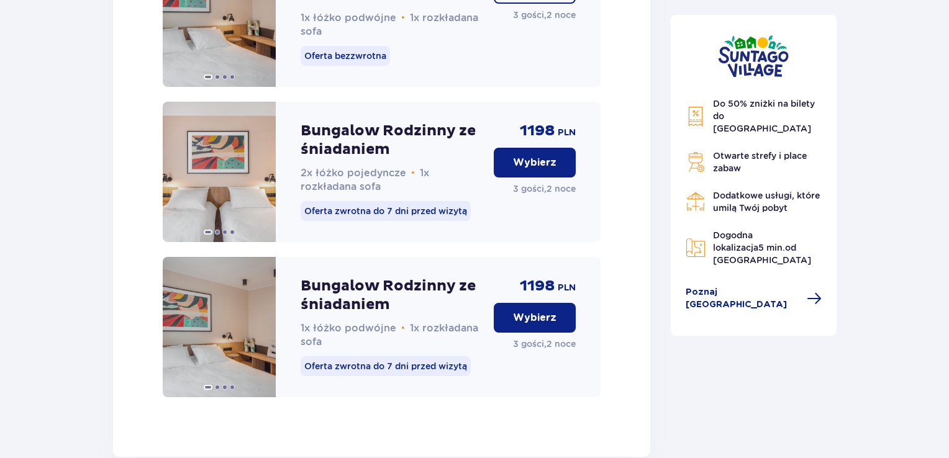
scroll to position [2071, 0]
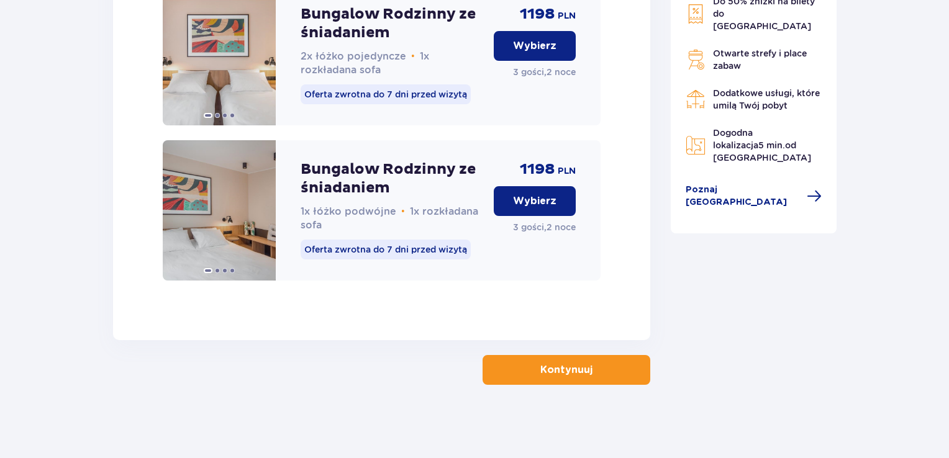
click at [552, 377] on p "Kontynuuj" at bounding box center [566, 370] width 52 height 14
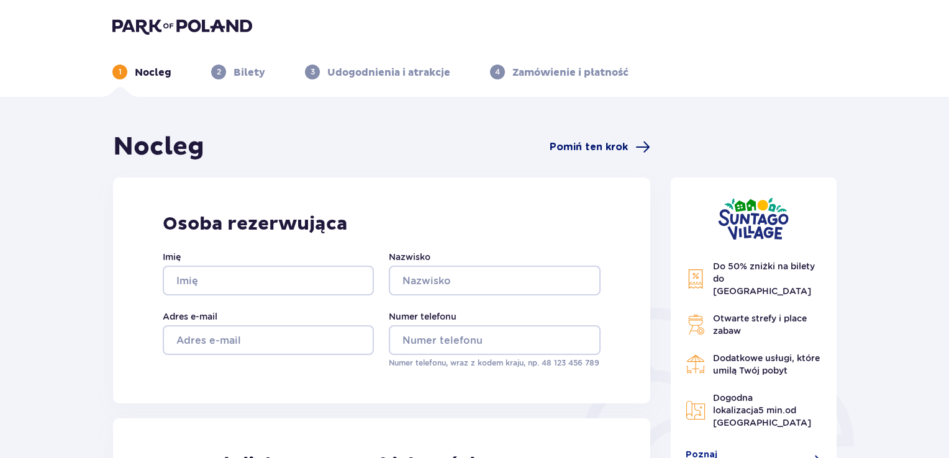
click at [606, 140] on span "Pomiń ten krok" at bounding box center [589, 147] width 78 height 14
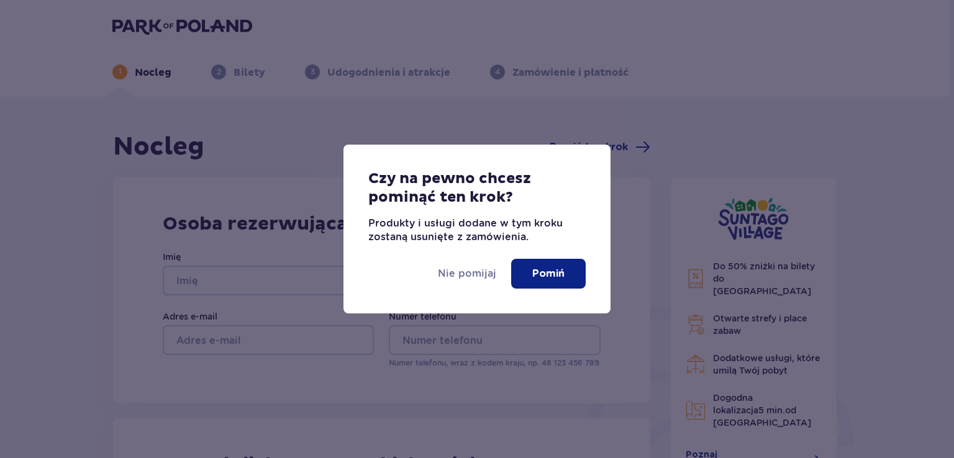
click at [543, 269] on p "Pomiń" at bounding box center [548, 274] width 32 height 14
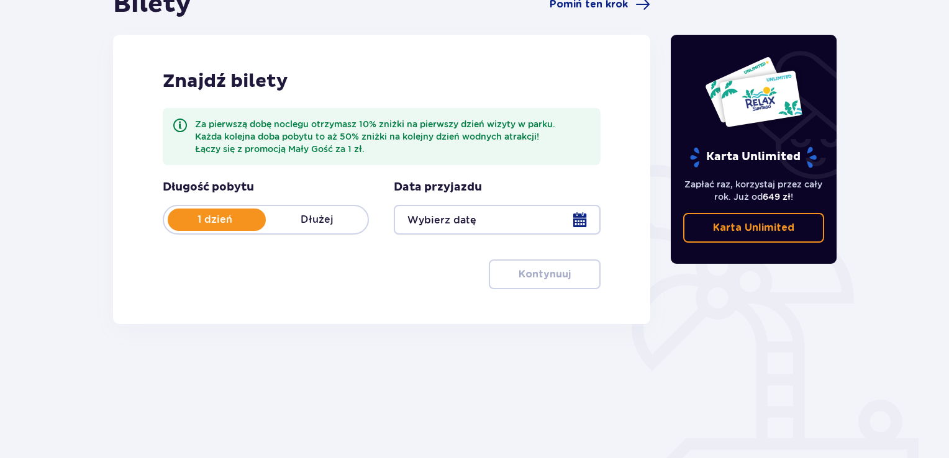
scroll to position [144, 0]
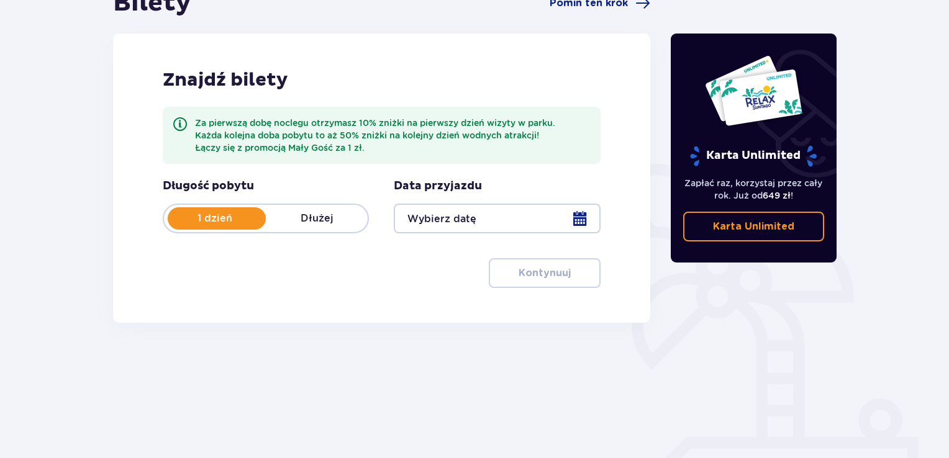
click at [329, 222] on p "Dłużej" at bounding box center [317, 219] width 102 height 14
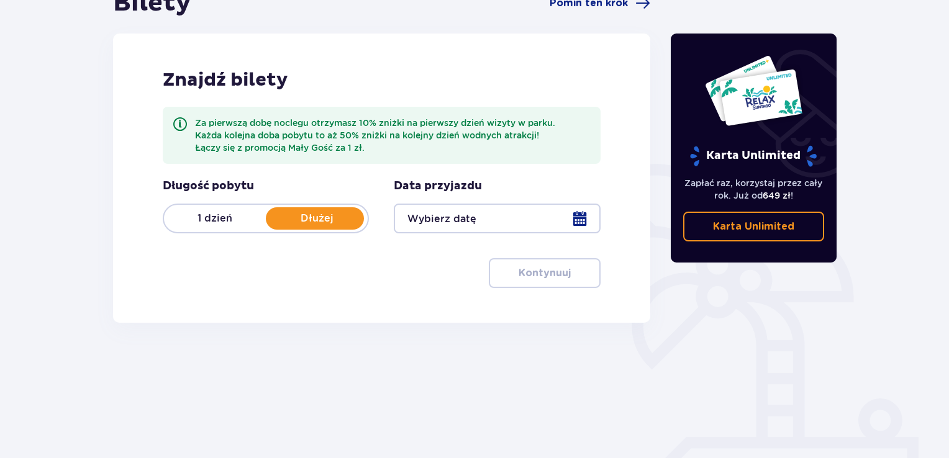
click at [492, 220] on div at bounding box center [497, 219] width 206 height 30
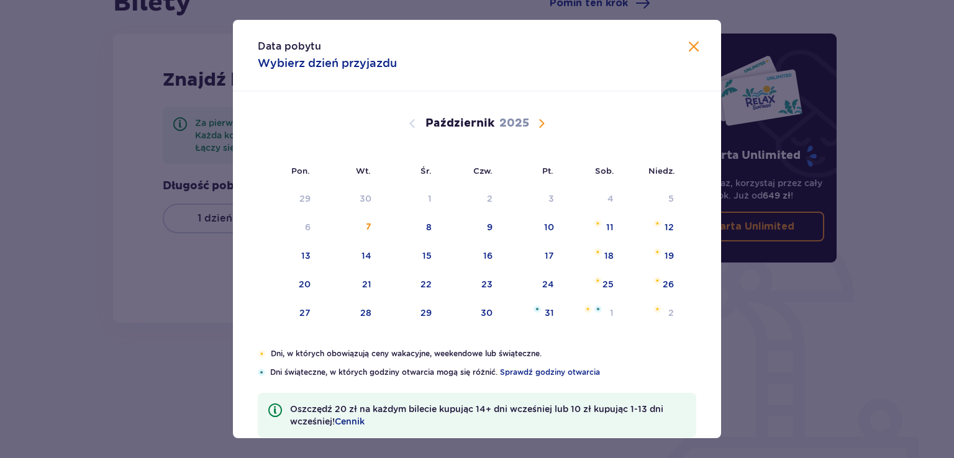
click at [537, 121] on span "Następny miesiąc" at bounding box center [541, 123] width 15 height 15
click at [655, 225] on img at bounding box center [656, 223] width 7 height 7
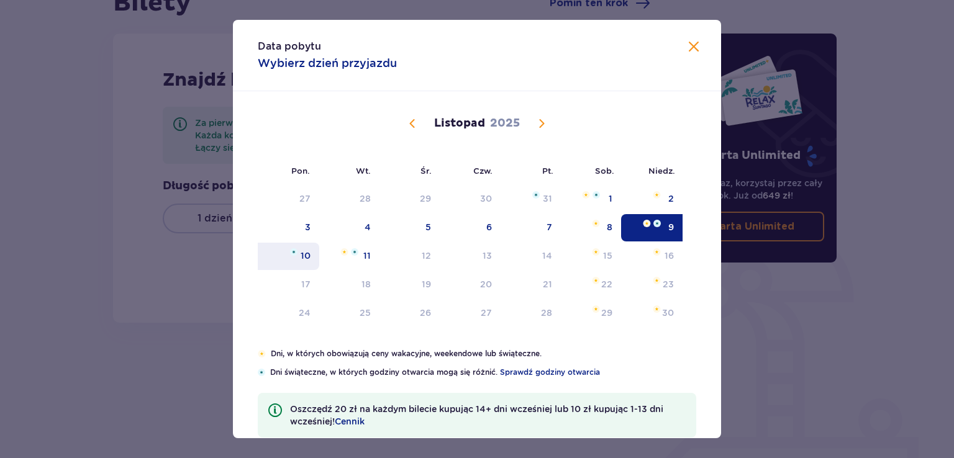
click at [302, 263] on div "10" at bounding box center [288, 256] width 61 height 27
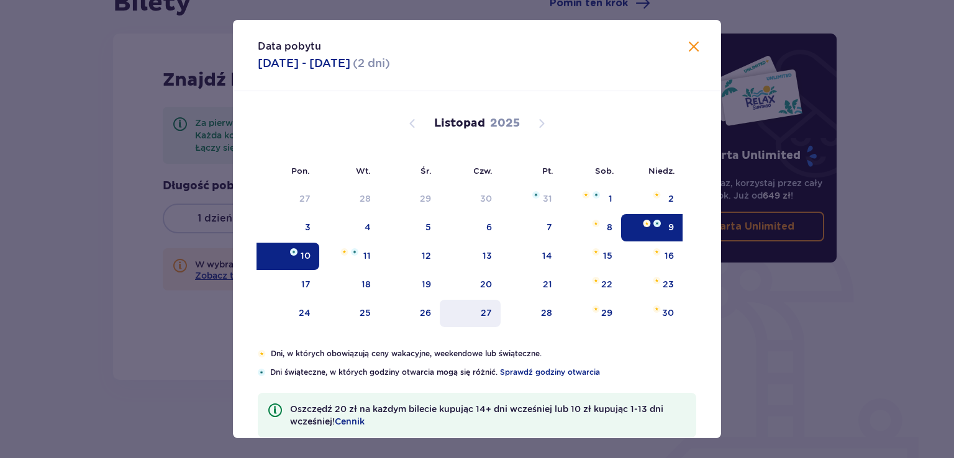
type input "[DATE] - [DATE]"
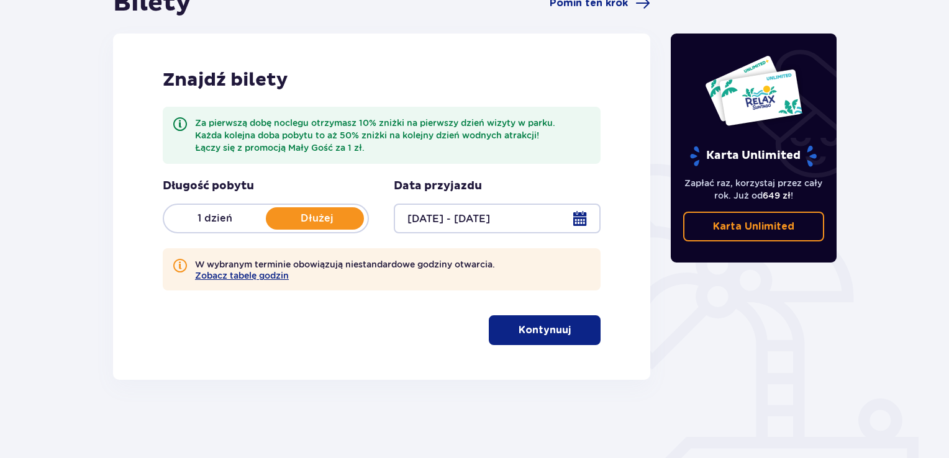
click at [528, 344] on button "Kontynuuj" at bounding box center [545, 331] width 112 height 30
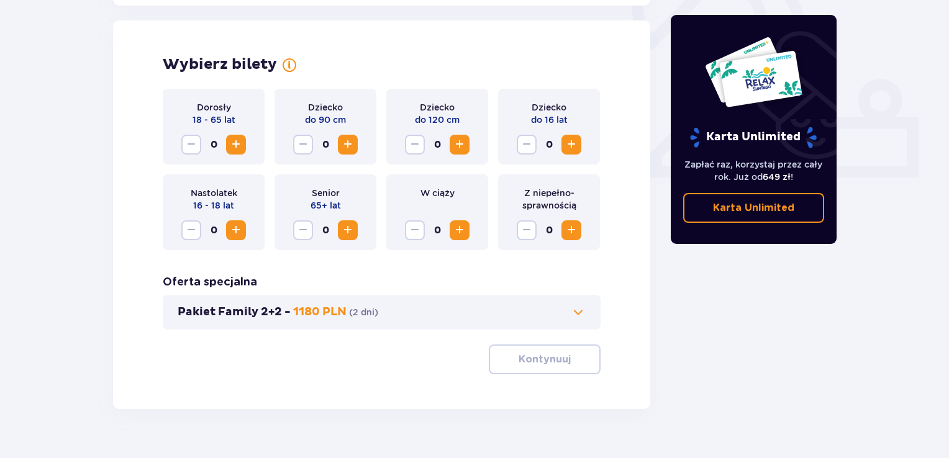
scroll to position [470, 0]
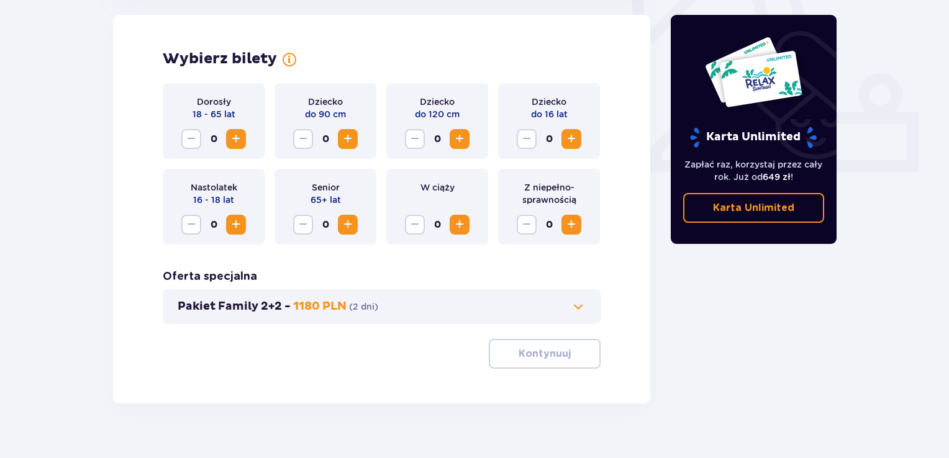
click at [234, 144] on span "Zwiększ" at bounding box center [236, 139] width 15 height 15
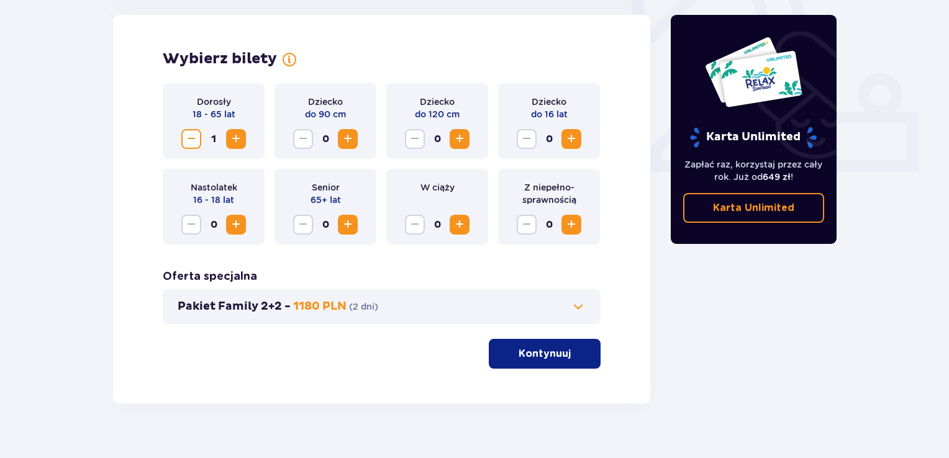
click at [234, 144] on span "Zwiększ" at bounding box center [236, 139] width 15 height 15
click at [350, 142] on span "Zwiększ" at bounding box center [347, 139] width 15 height 15
click at [454, 145] on span "Zwiększ" at bounding box center [459, 139] width 15 height 15
click at [525, 355] on p "Kontynuuj" at bounding box center [545, 354] width 52 height 14
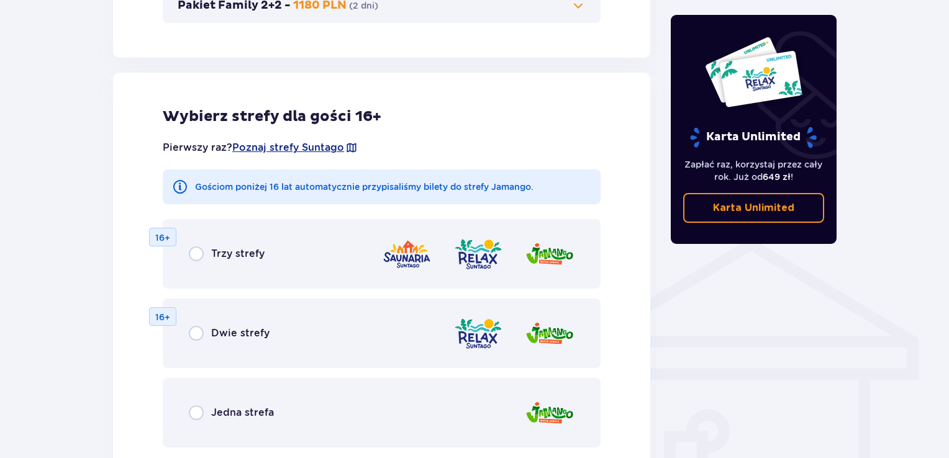
scroll to position [814, 0]
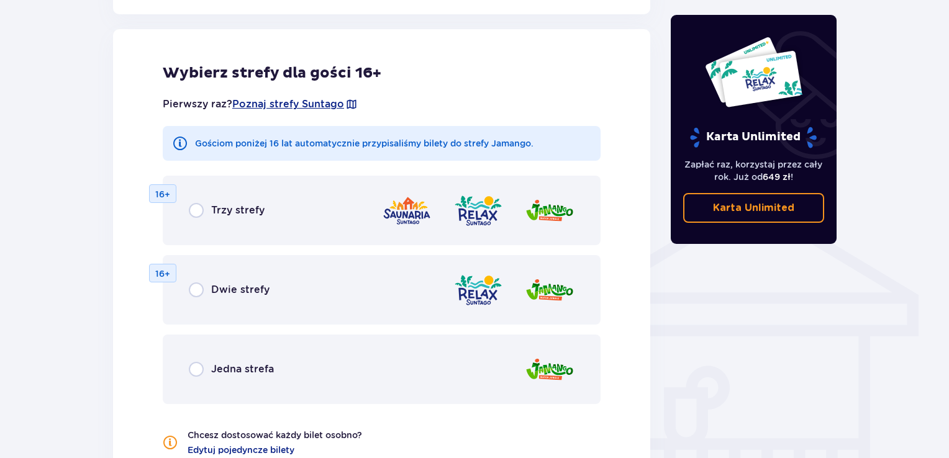
click at [319, 377] on div "Jedna strefa" at bounding box center [382, 370] width 438 height 70
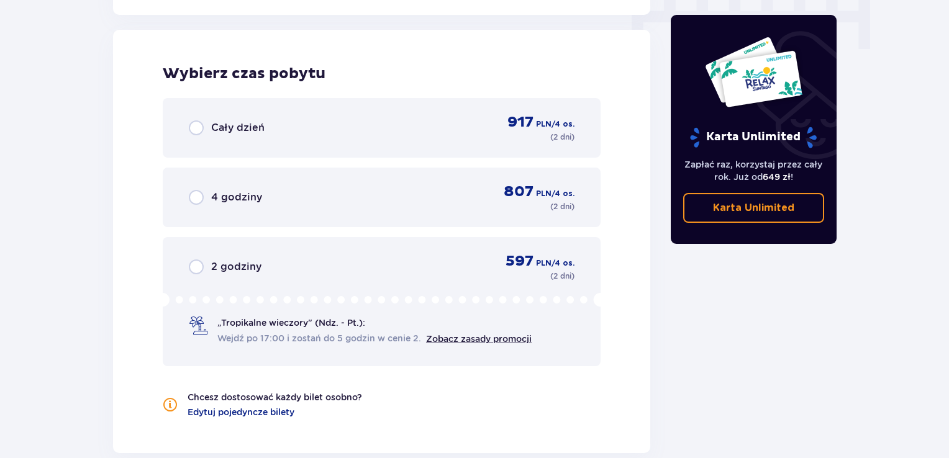
scroll to position [1291, 0]
click at [317, 335] on span "Wejdź po 17:00 i zostań do 5 godzin w cenie 2." at bounding box center [319, 338] width 204 height 12
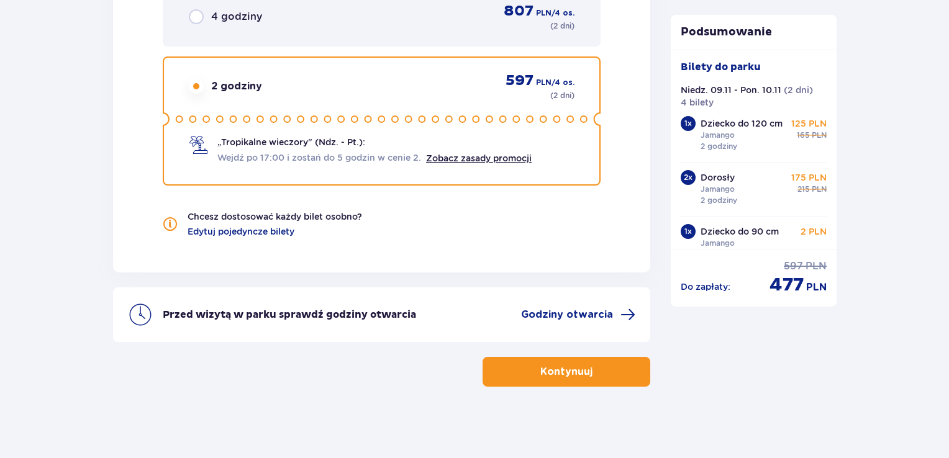
scroll to position [1473, 0]
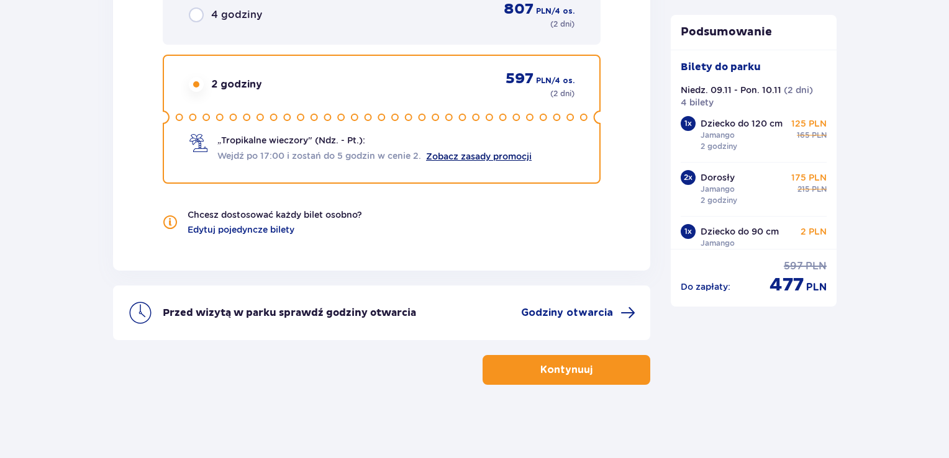
click at [499, 158] on link "Zobacz zasady promocji" at bounding box center [479, 157] width 106 height 10
